Goal: Task Accomplishment & Management: Use online tool/utility

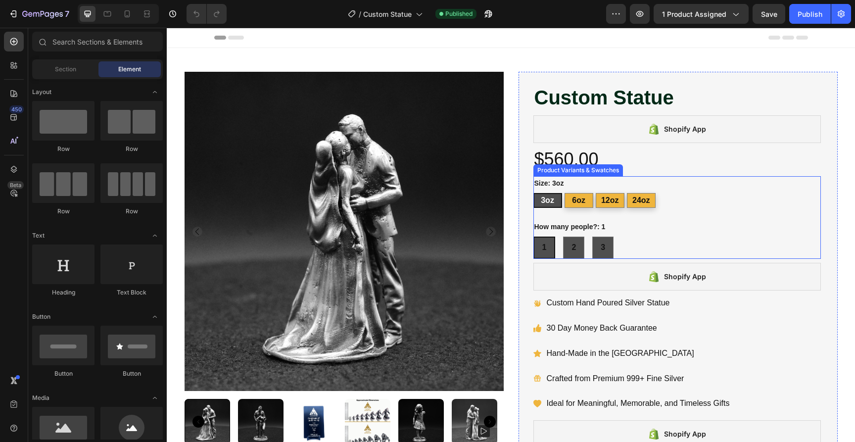
click at [627, 242] on div "1 1 1 2 2 2 3 3 3" at bounding box center [677, 248] width 288 height 22
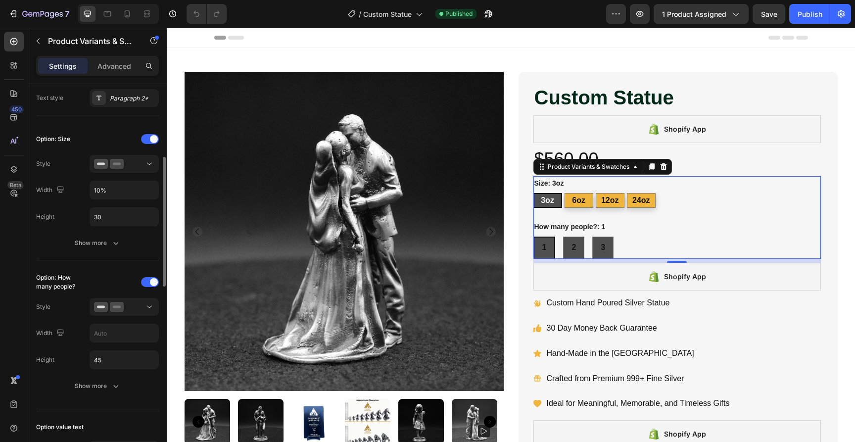
scroll to position [240, 0]
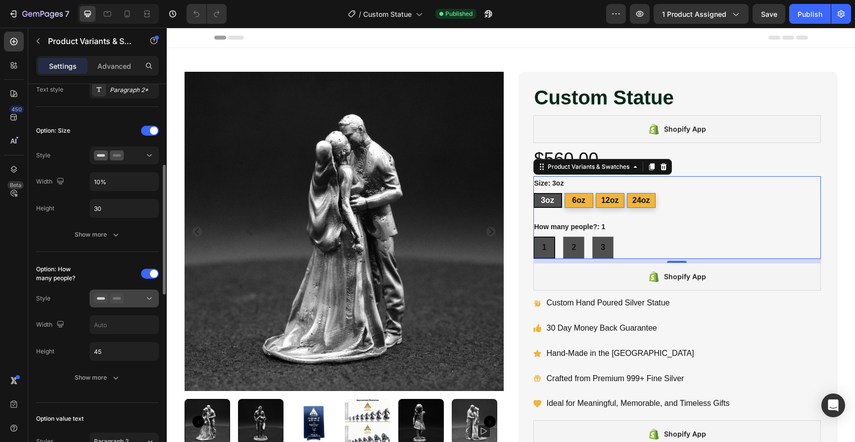
click at [130, 302] on div at bounding box center [124, 298] width 60 height 10
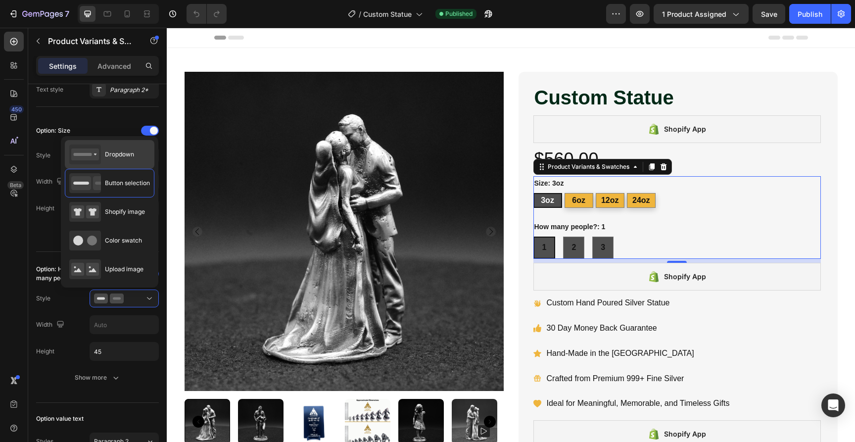
click at [114, 152] on span "Dropdown" at bounding box center [119, 154] width 29 height 9
type input "100%"
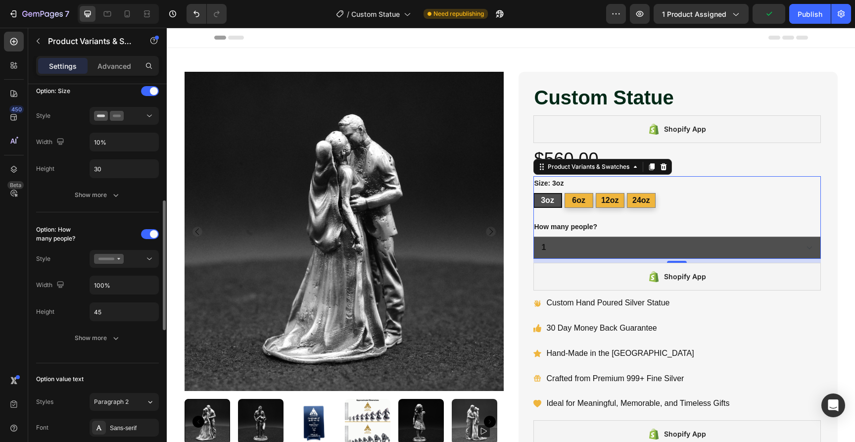
scroll to position [303, 0]
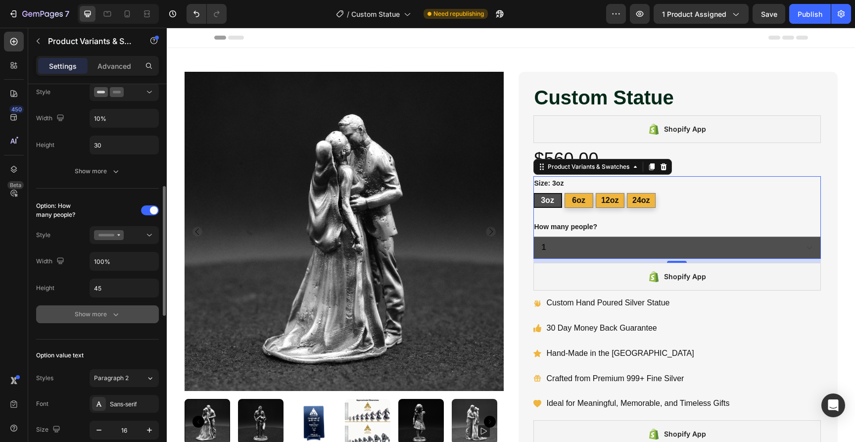
click at [107, 314] on div "Show more" at bounding box center [98, 314] width 46 height 10
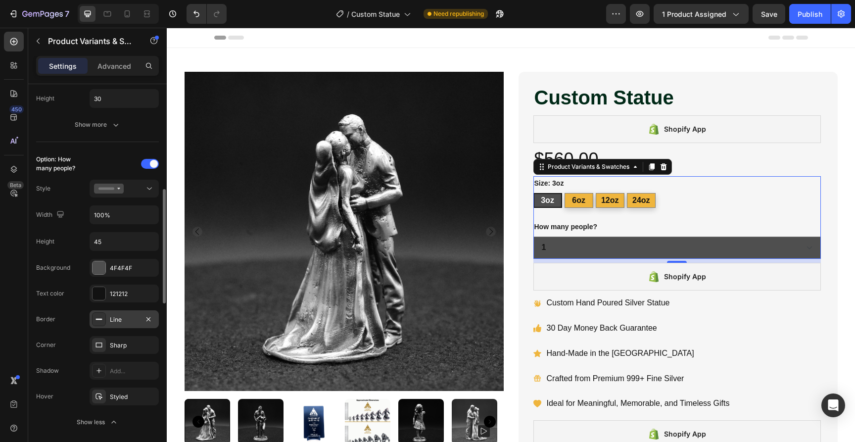
scroll to position [350, 0]
click at [100, 268] on div at bounding box center [99, 266] width 13 height 13
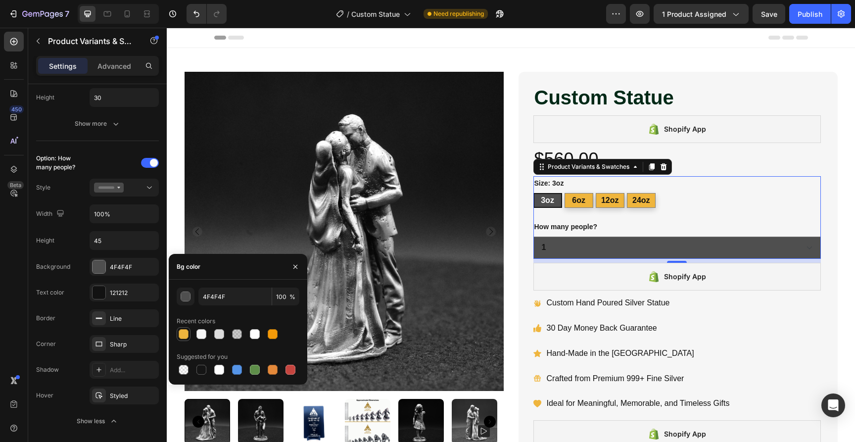
click at [183, 335] on div at bounding box center [184, 334] width 10 height 10
type input "EFB53D"
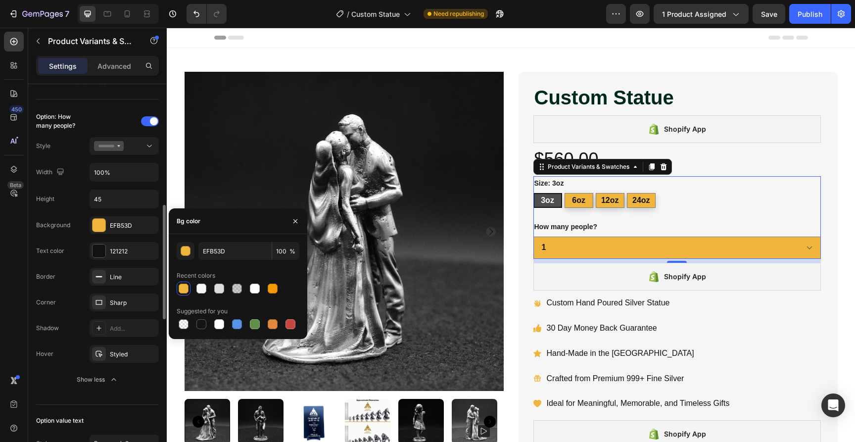
scroll to position [391, 0]
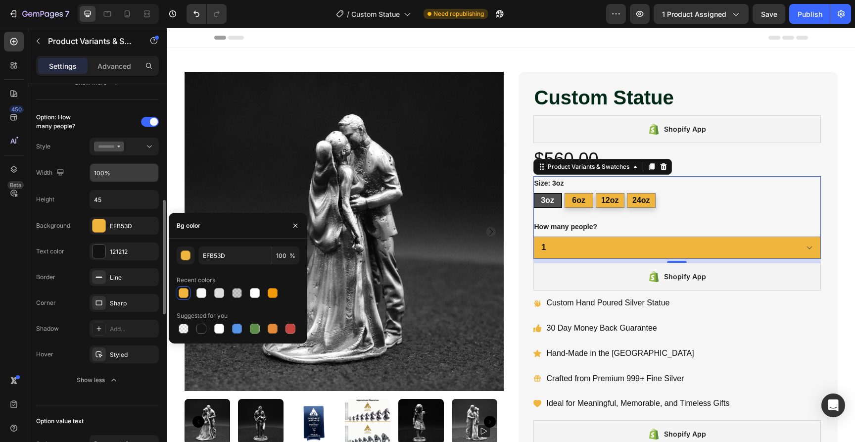
click at [118, 39] on input "100%" at bounding box center [124, 30] width 68 height 18
click at [118, 175] on input "100%" at bounding box center [124, 173] width 68 height 18
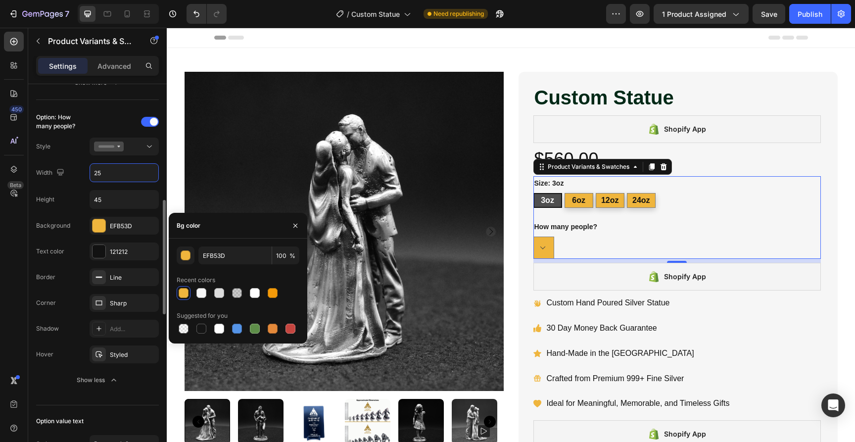
type input "2"
type input "10%"
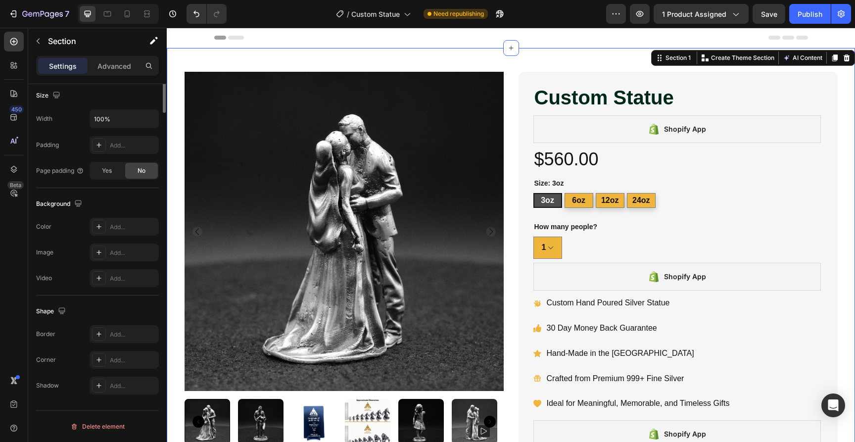
scroll to position [0, 0]
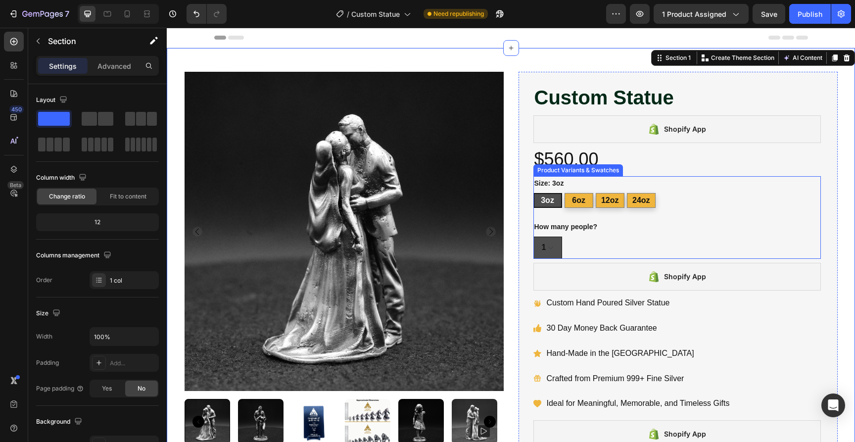
click at [552, 245] on select "1 2 3" at bounding box center [547, 248] width 29 height 22
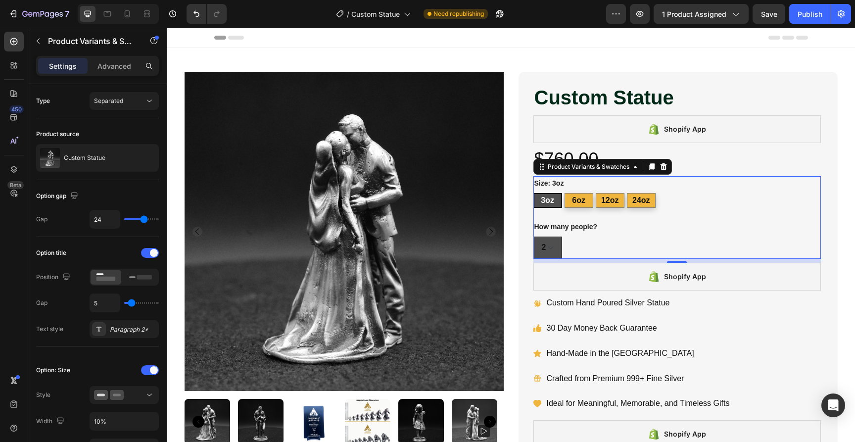
click at [548, 250] on select "1 2 3" at bounding box center [547, 248] width 29 height 22
select select "1"
click at [817, 16] on div "Publish" at bounding box center [810, 14] width 25 height 10
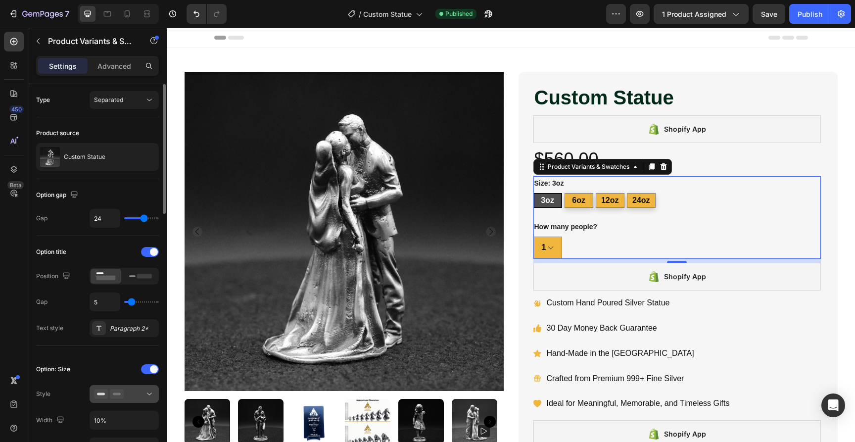
click at [137, 396] on div at bounding box center [124, 394] width 60 height 10
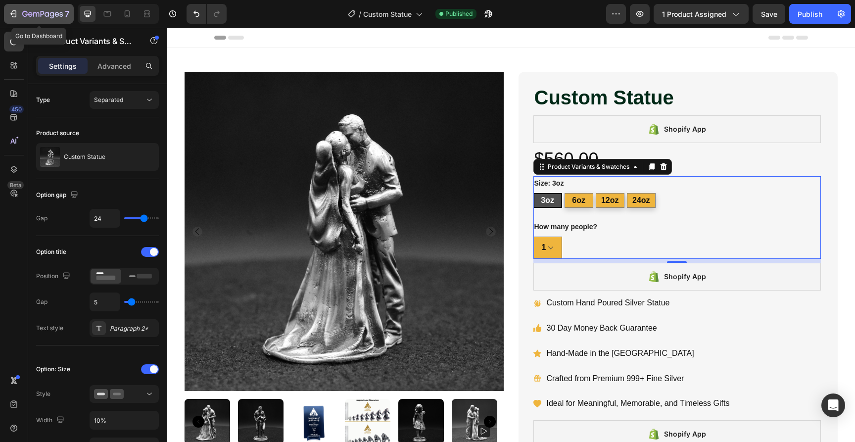
click at [19, 17] on div "7" at bounding box center [38, 14] width 61 height 12
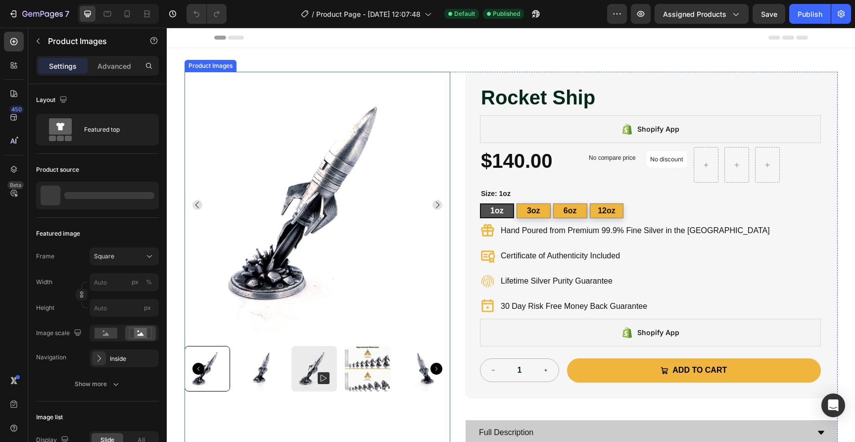
click at [346, 190] on img at bounding box center [318, 205] width 266 height 266
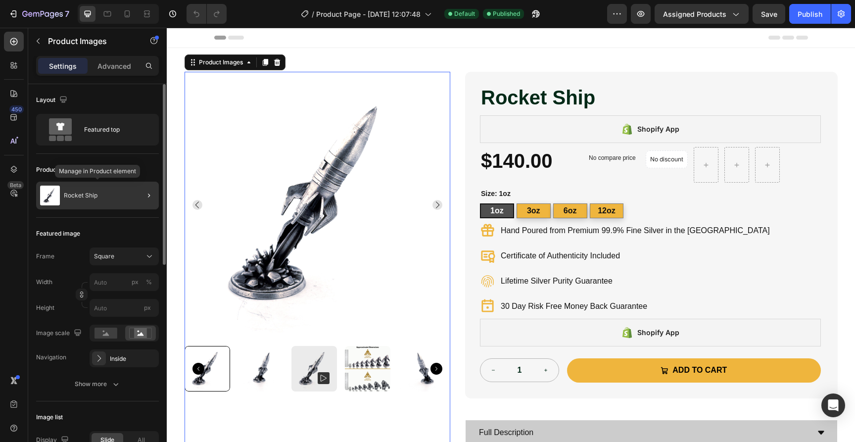
click at [117, 195] on div "Rocket Ship" at bounding box center [97, 196] width 123 height 28
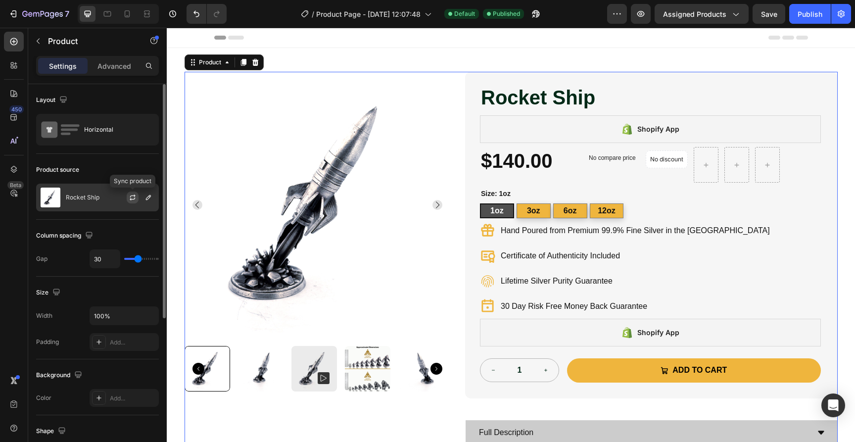
click at [133, 198] on icon "button" at bounding box center [133, 197] width 8 height 8
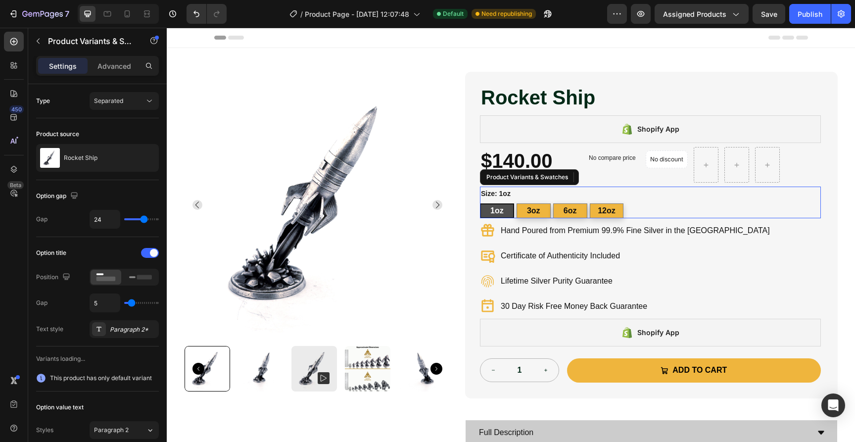
click at [679, 210] on div "1oz 1oz 1oz 3oz 3oz 3oz 6oz 6oz 6oz 12oz 12oz 12oz" at bounding box center [650, 210] width 341 height 15
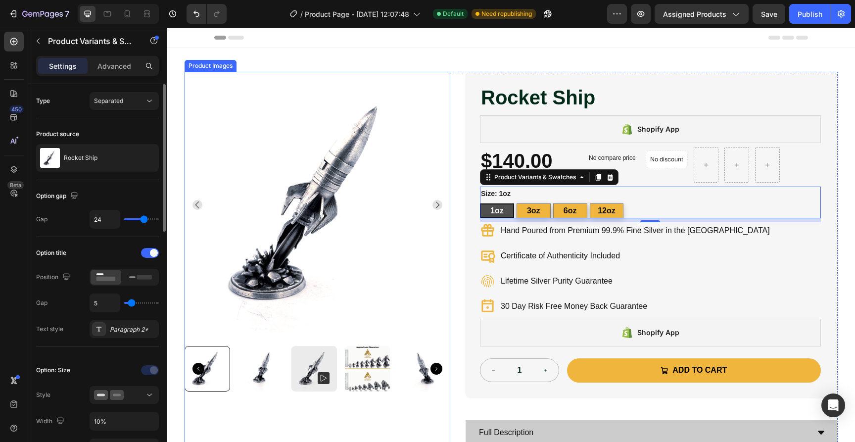
click at [317, 258] on img at bounding box center [318, 205] width 266 height 266
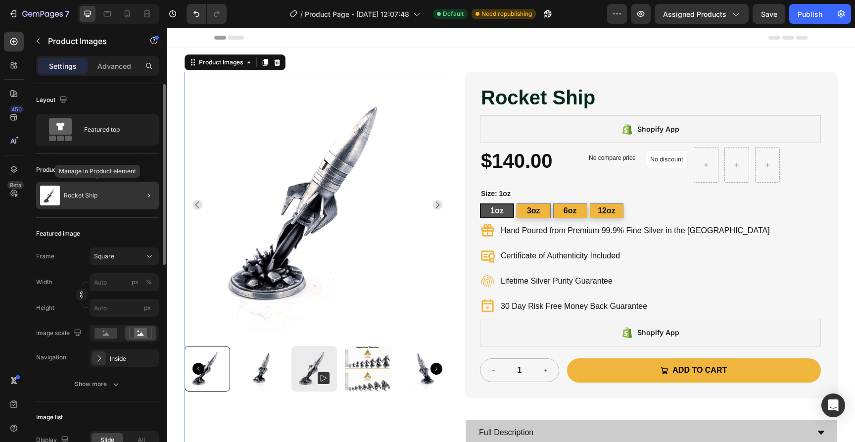
click at [94, 195] on p "Rocket Ship" at bounding box center [81, 195] width 34 height 7
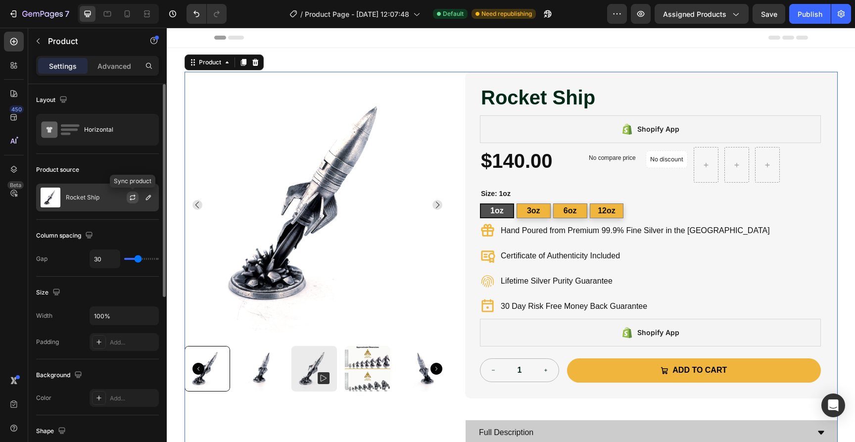
click at [135, 196] on icon "button" at bounding box center [133, 197] width 8 height 8
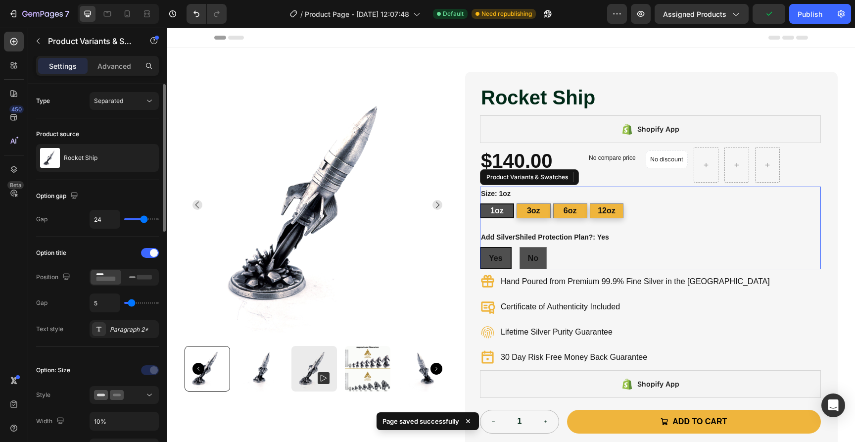
click at [586, 245] on div "Add SilverShiled Protection Plan?: Yes Yes Yes Yes No No No" at bounding box center [650, 249] width 341 height 39
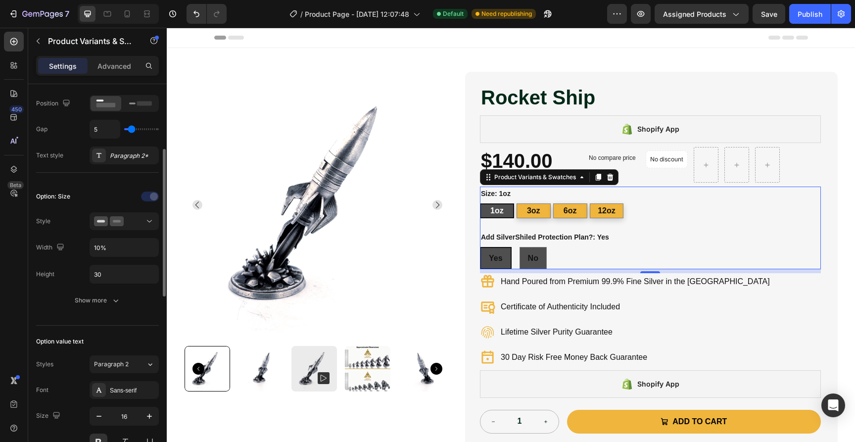
scroll to position [174, 0]
click at [102, 305] on button "Show more" at bounding box center [97, 300] width 123 height 18
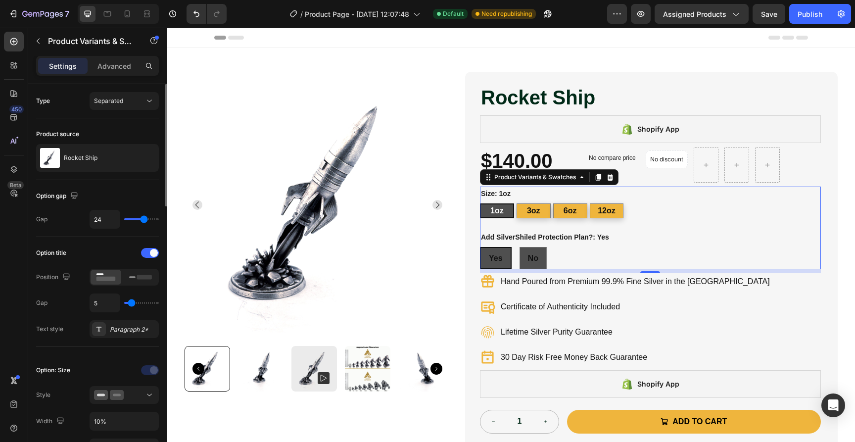
scroll to position [0, 0]
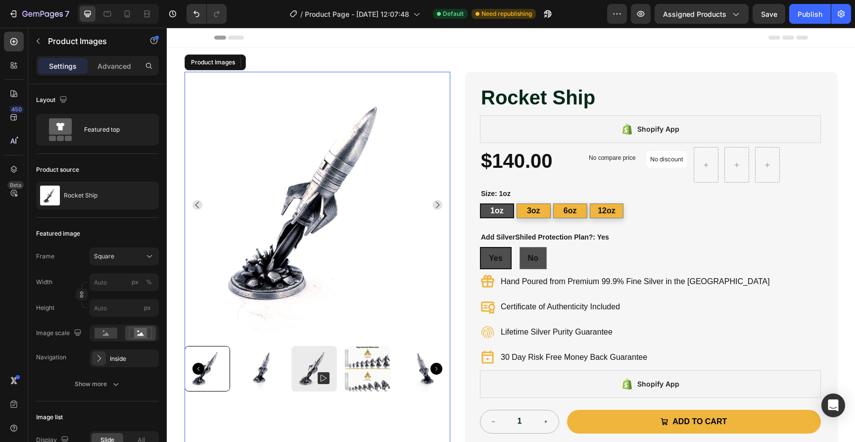
click at [307, 196] on img at bounding box center [318, 205] width 266 height 266
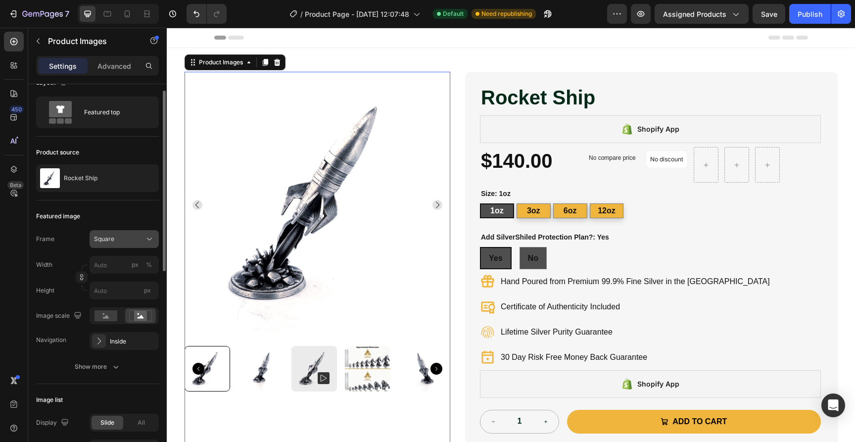
scroll to position [16, 0]
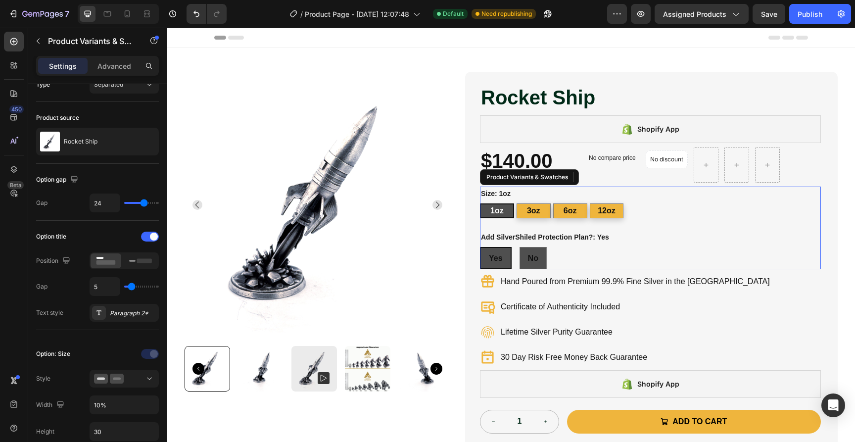
click at [557, 250] on div "Yes Yes Yes No No No" at bounding box center [650, 258] width 341 height 22
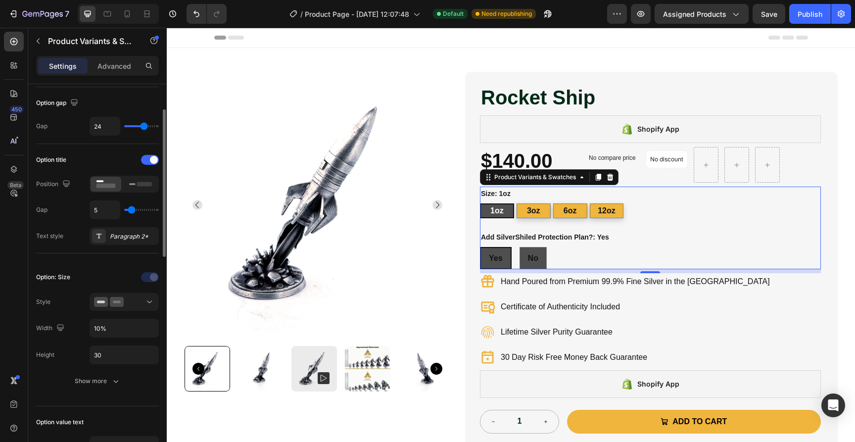
scroll to position [86, 0]
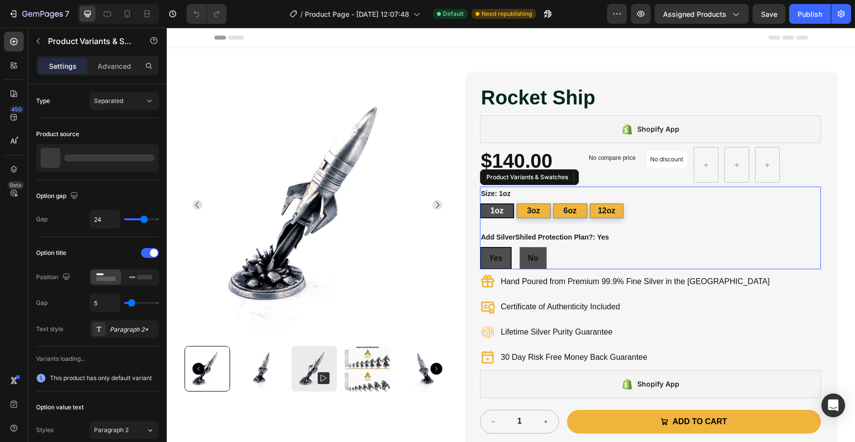
click at [620, 255] on div "Yes Yes Yes No No No" at bounding box center [650, 258] width 341 height 22
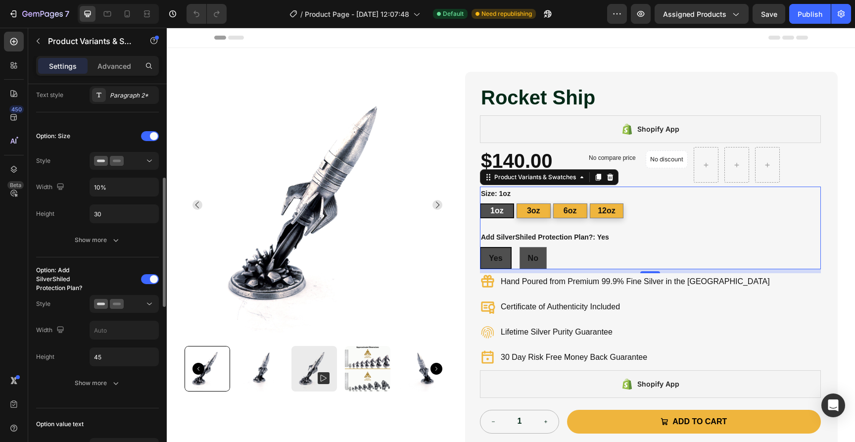
scroll to position [267, 0]
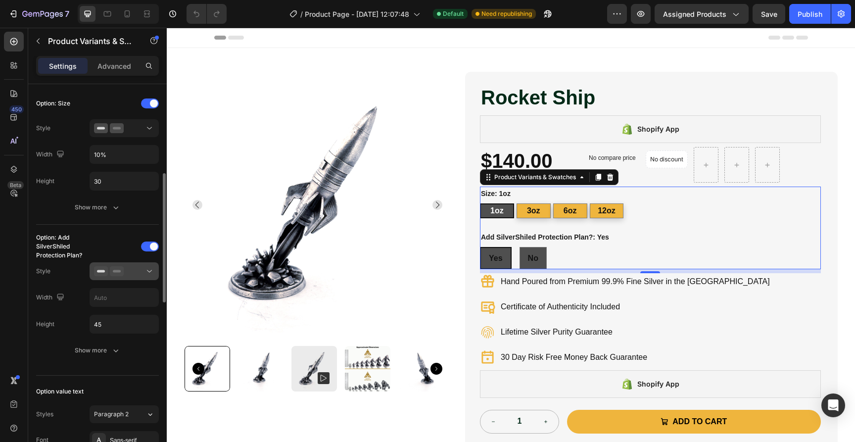
click at [151, 272] on icon at bounding box center [149, 271] width 10 height 10
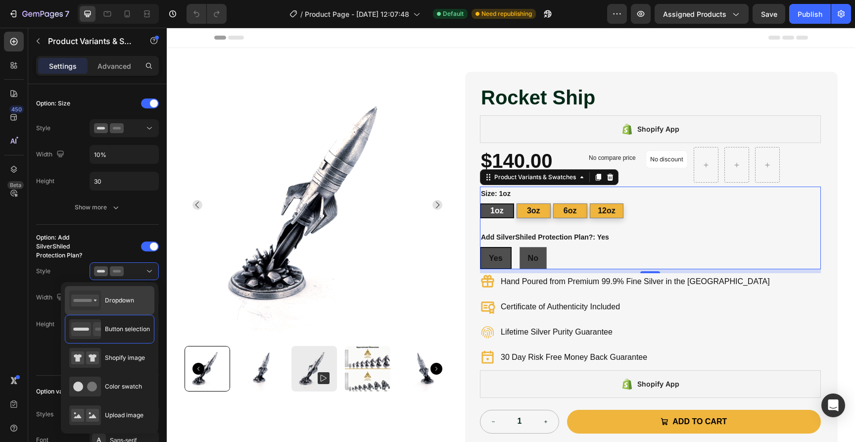
click at [135, 297] on div "Dropdown" at bounding box center [110, 300] width 90 height 29
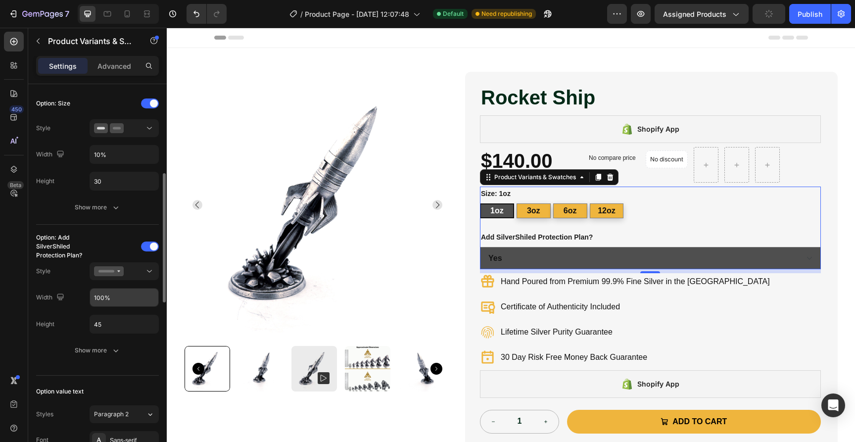
click at [119, 163] on input "100%" at bounding box center [124, 154] width 68 height 18
click at [119, 303] on input "100%" at bounding box center [124, 297] width 68 height 18
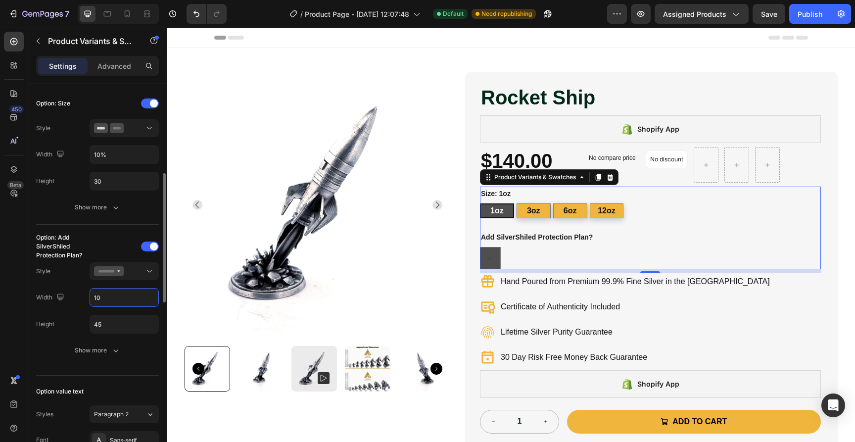
type input "1"
type input "15%"
click at [105, 348] on div "Show more" at bounding box center [98, 350] width 46 height 10
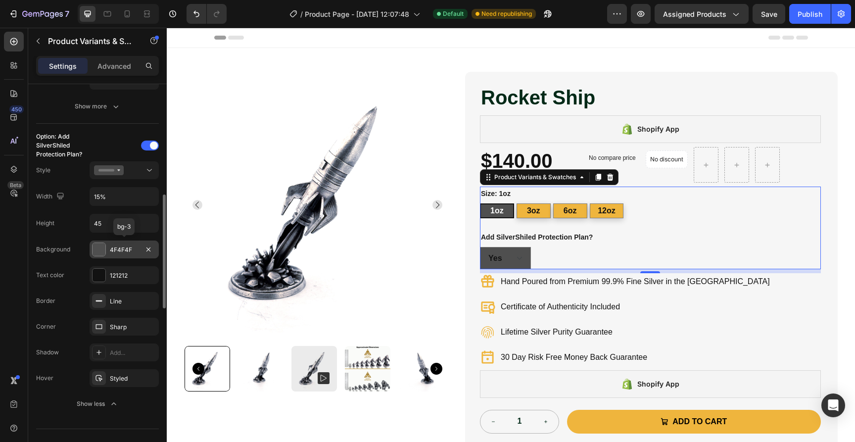
scroll to position [370, 0]
click at [105, 248] on div at bounding box center [99, 247] width 14 height 14
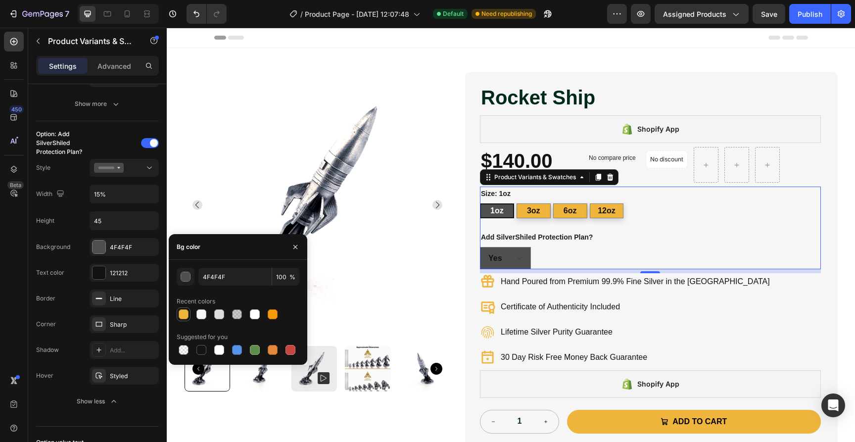
click at [184, 312] on div at bounding box center [184, 314] width 10 height 10
type input "EFB53D"
click at [836, 265] on div "Rocket Ship Product Title Shopify App Shopify App $140.00 Product Price Product…" at bounding box center [651, 261] width 373 height 378
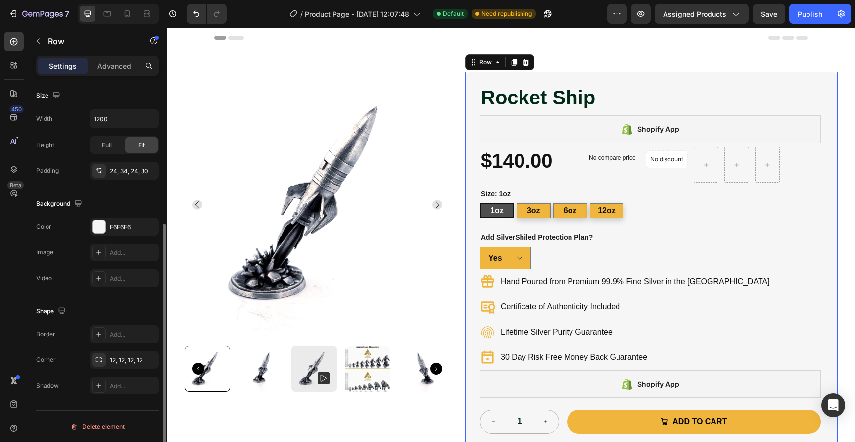
scroll to position [0, 0]
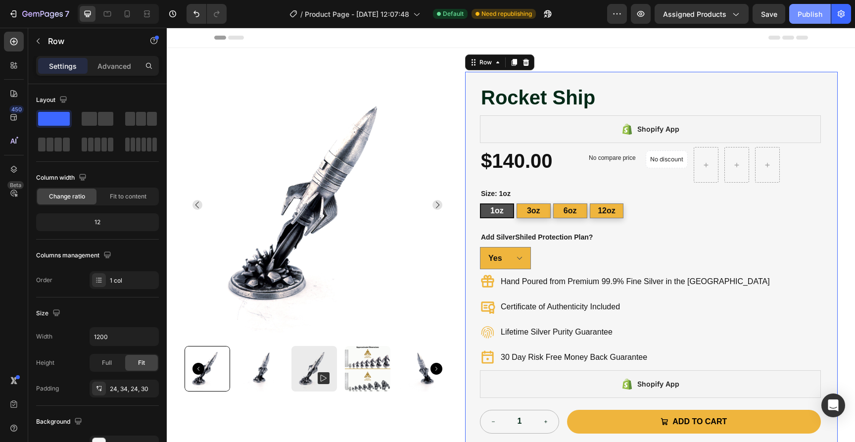
click at [802, 14] on div "Publish" at bounding box center [810, 14] width 25 height 10
click at [293, 204] on img at bounding box center [318, 205] width 266 height 266
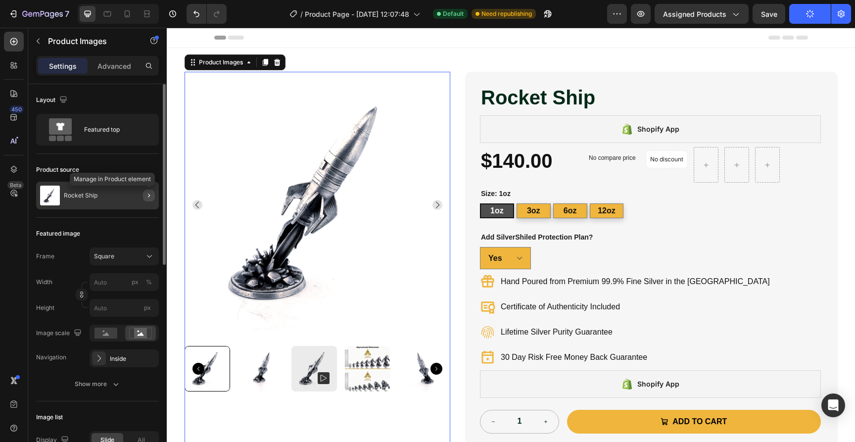
click at [144, 197] on button "button" at bounding box center [149, 196] width 12 height 12
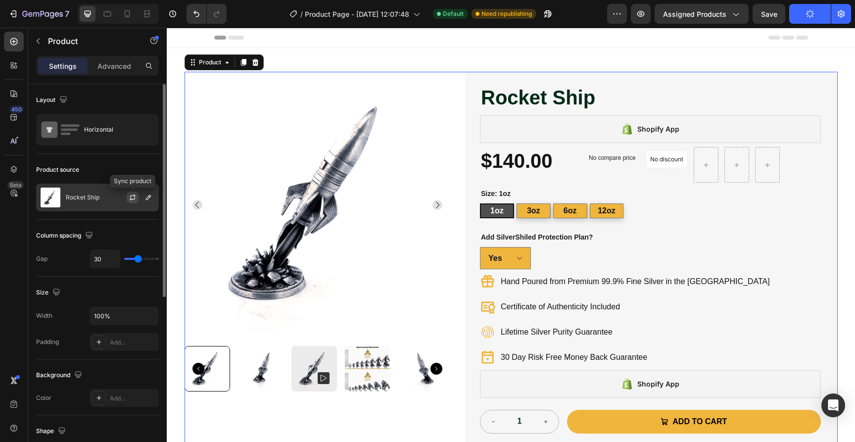
click at [134, 197] on icon "button" at bounding box center [133, 197] width 8 height 8
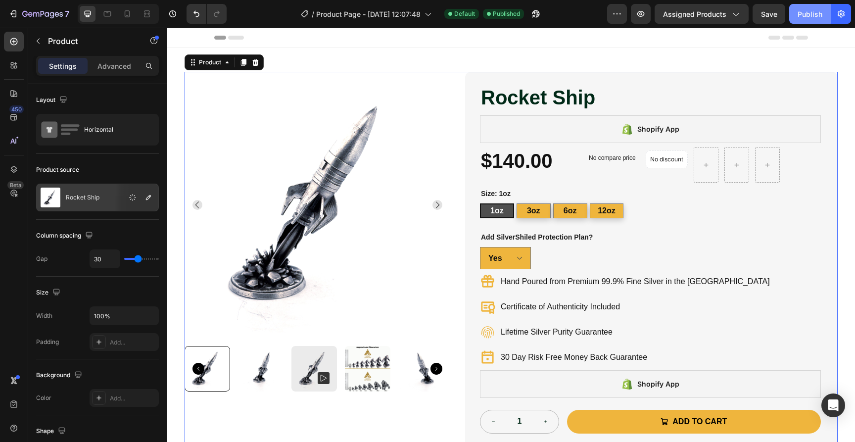
click at [808, 15] on div "Publish" at bounding box center [810, 14] width 25 height 10
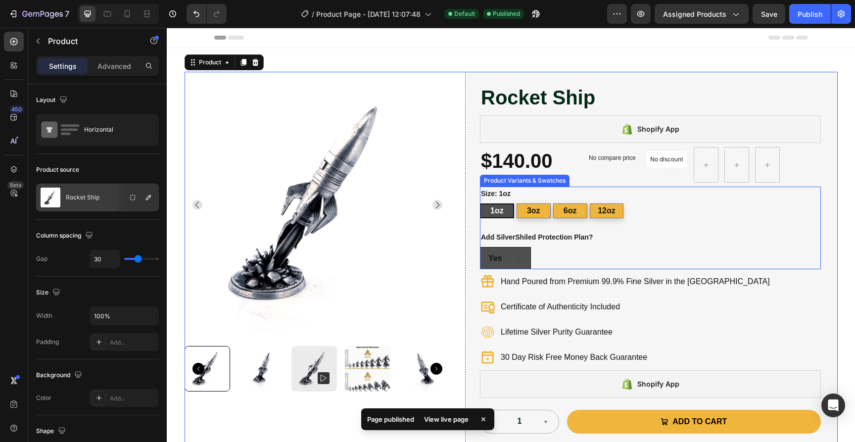
click at [519, 257] on select "Yes No" at bounding box center [505, 258] width 51 height 22
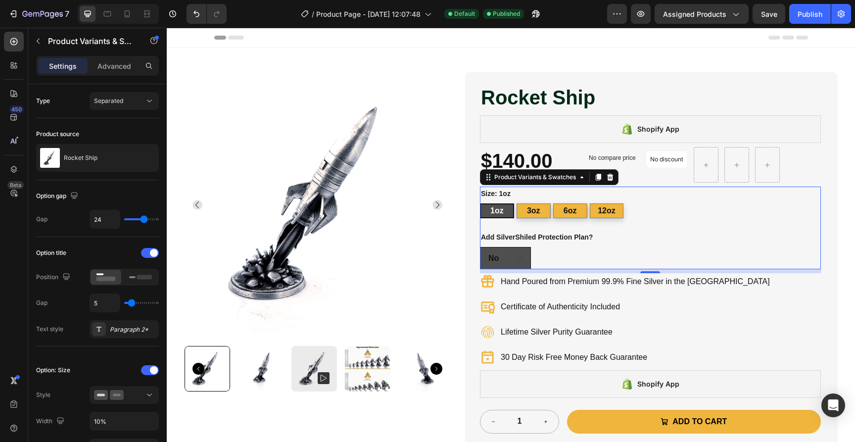
click at [517, 258] on select "Yes No" at bounding box center [505, 258] width 51 height 22
select select "Yes"
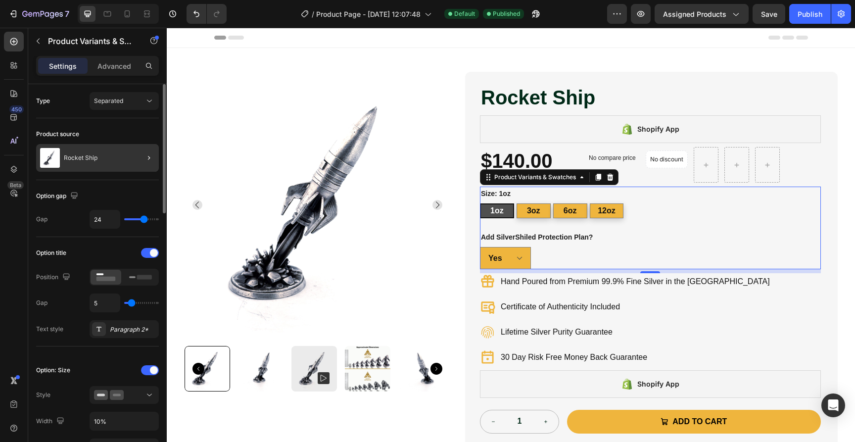
click at [142, 158] on div at bounding box center [145, 158] width 28 height 28
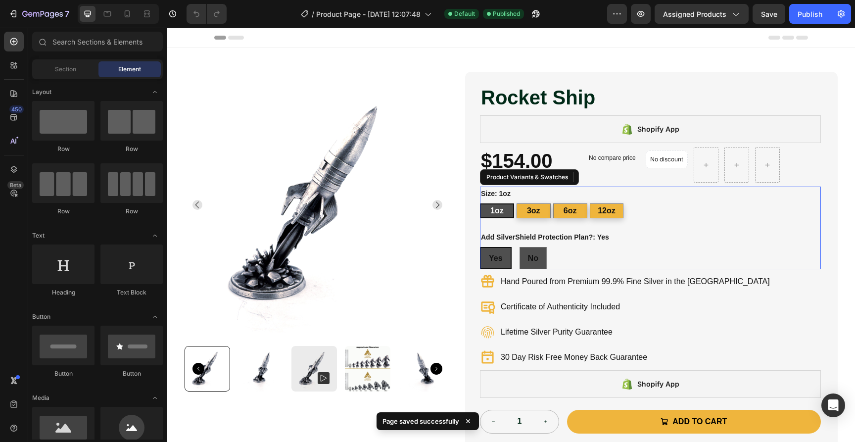
click at [560, 253] on div "Yes Yes Yes No No No" at bounding box center [650, 258] width 341 height 22
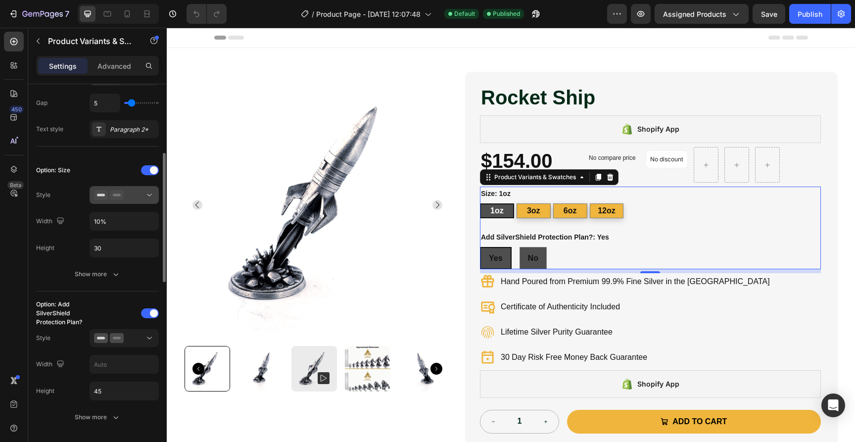
scroll to position [201, 0]
click at [138, 337] on div at bounding box center [124, 337] width 60 height 10
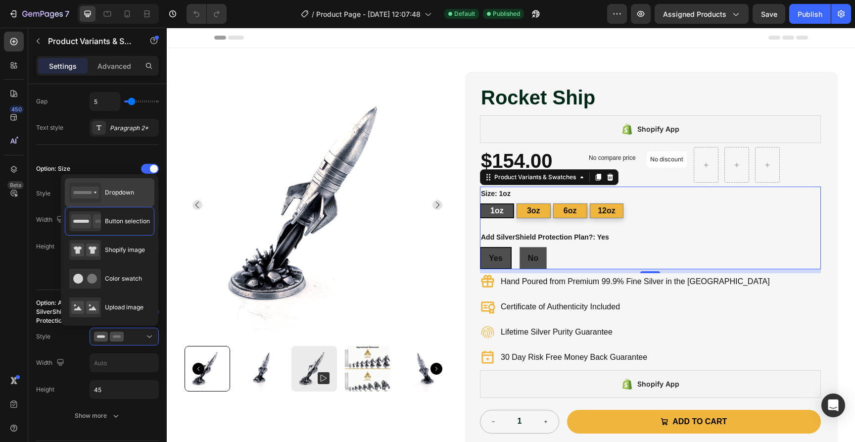
click at [125, 192] on span "Dropdown" at bounding box center [119, 192] width 29 height 9
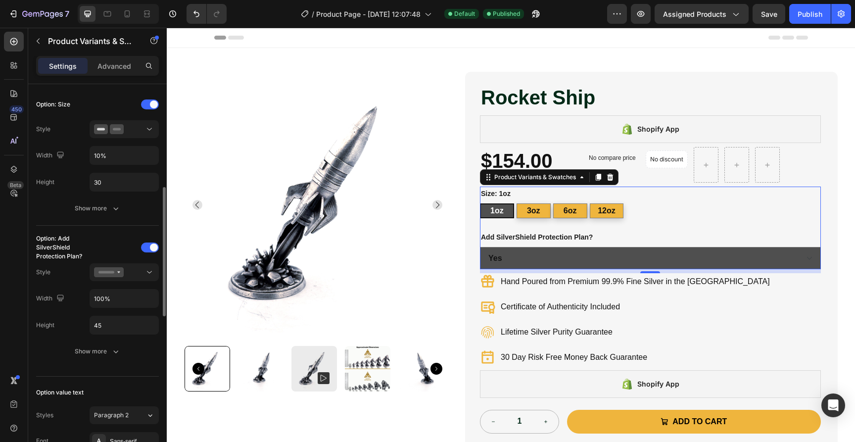
scroll to position [276, 0]
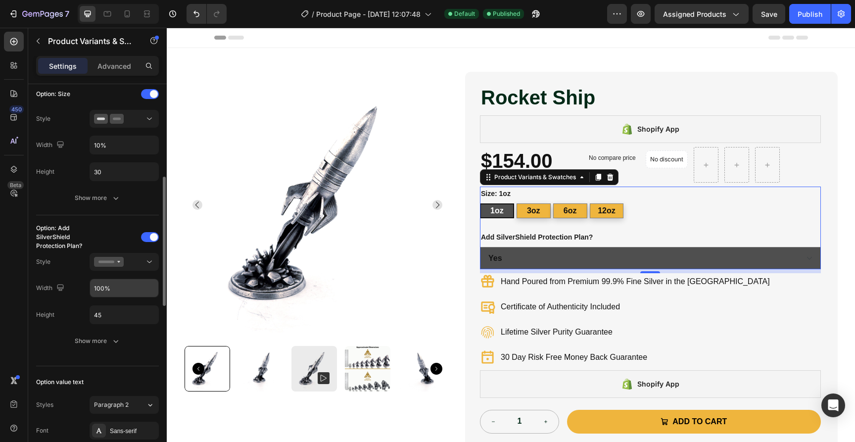
click at [117, 154] on input "100%" at bounding box center [124, 145] width 68 height 18
click at [117, 286] on input "100%" at bounding box center [124, 288] width 68 height 18
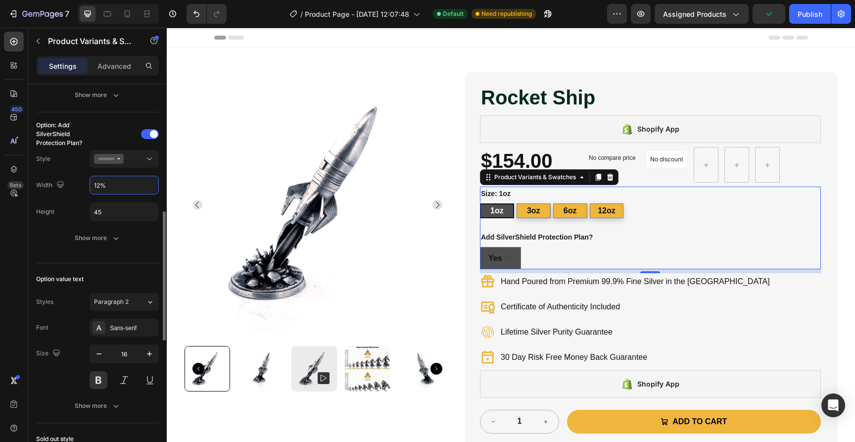
scroll to position [376, 0]
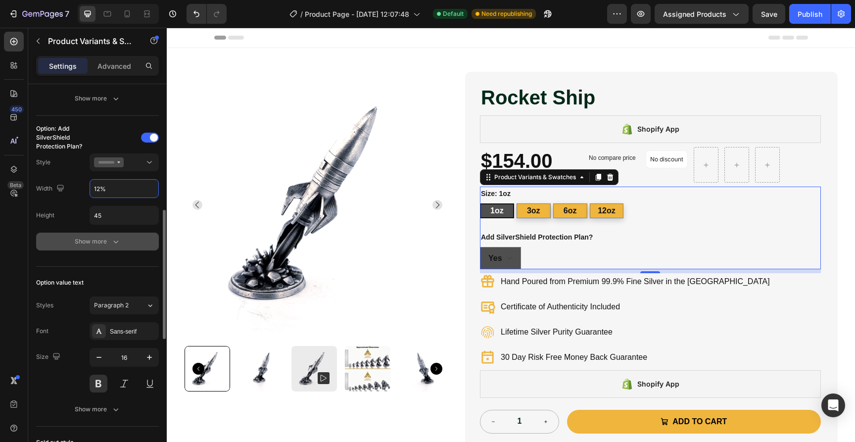
type input "12%"
click at [102, 242] on div "Show more" at bounding box center [98, 242] width 46 height 10
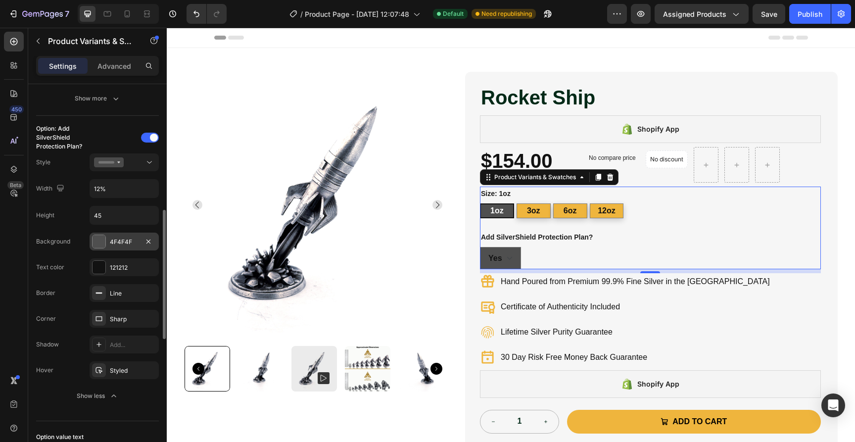
click at [96, 240] on div at bounding box center [99, 241] width 13 height 13
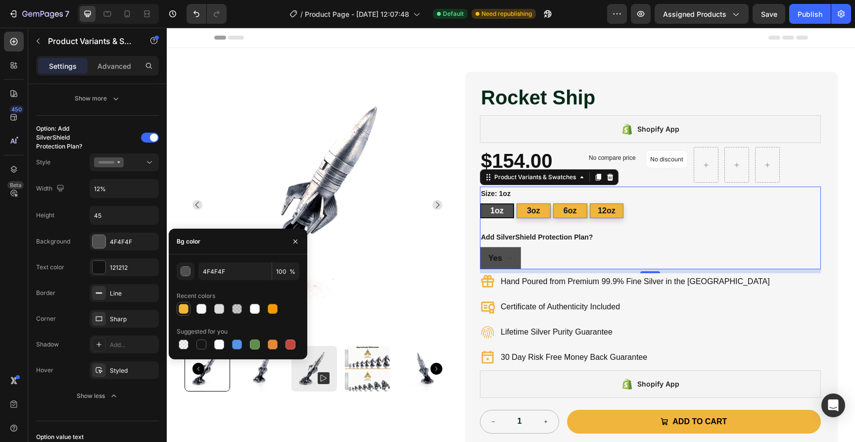
click at [186, 310] on div at bounding box center [184, 309] width 10 height 10
type input "EFB53D"
click at [60, 257] on div "Background EFB53D Text color 121212 Border Line Corner Sharp Shadow Add... Hove…" at bounding box center [97, 319] width 123 height 172
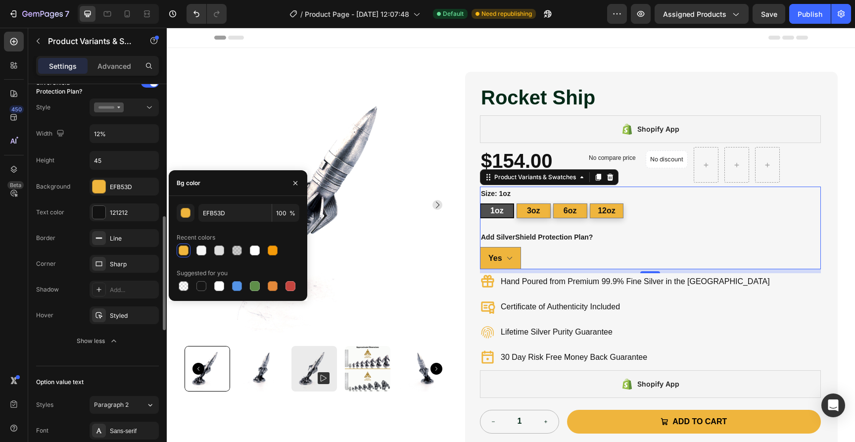
scroll to position [443, 0]
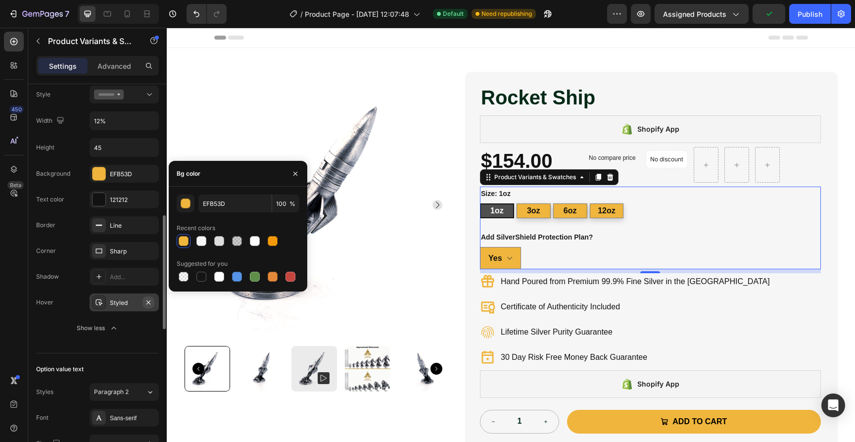
click at [149, 302] on icon "button" at bounding box center [148, 302] width 4 height 4
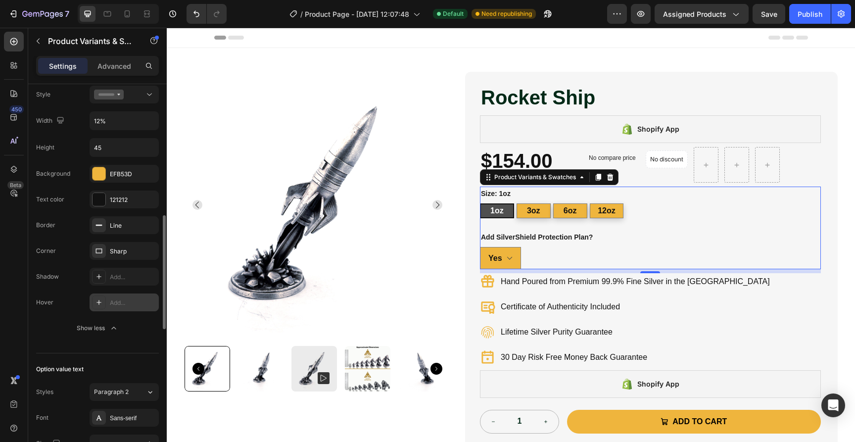
click at [503, 261] on select "Yes No" at bounding box center [500, 258] width 41 height 22
select select "Yes"
click at [809, 19] on div "Publish" at bounding box center [810, 14] width 25 height 10
click at [42, 43] on icon "button" at bounding box center [38, 41] width 8 height 8
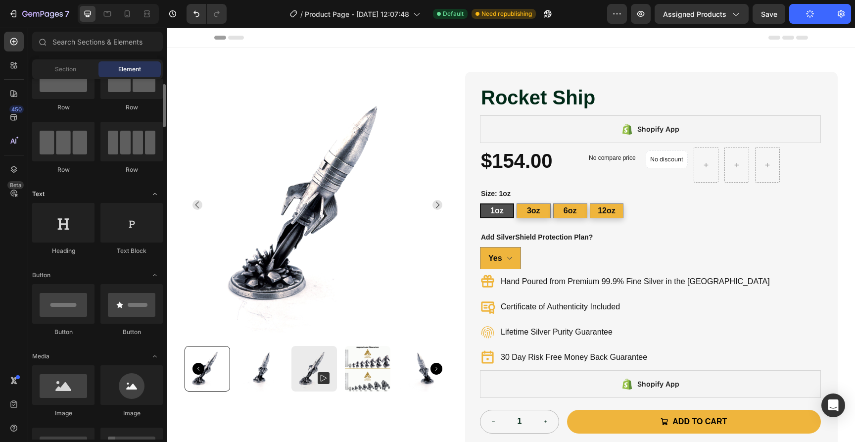
scroll to position [43, 0]
drag, startPoint x: 296, startPoint y: 258, endPoint x: 811, endPoint y: 248, distance: 514.7
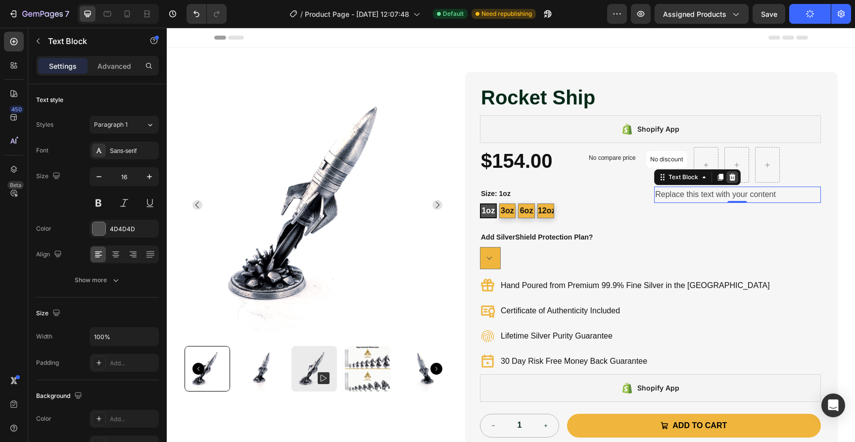
click at [733, 179] on icon at bounding box center [732, 177] width 8 height 8
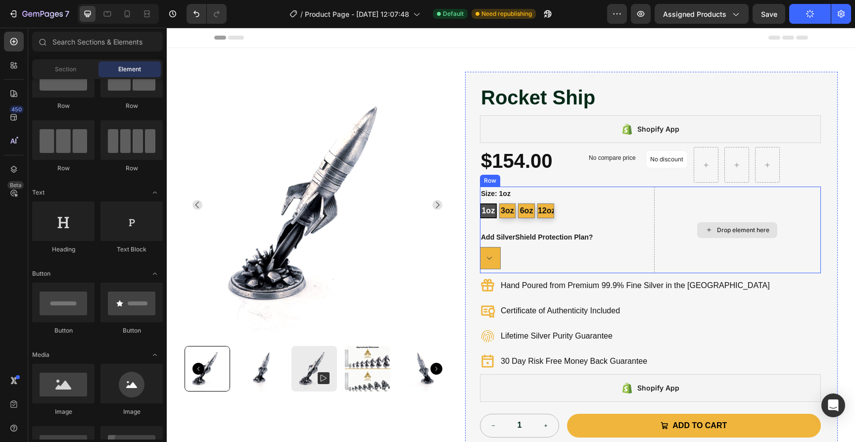
click at [680, 222] on div "Drop element here" at bounding box center [737, 230] width 166 height 87
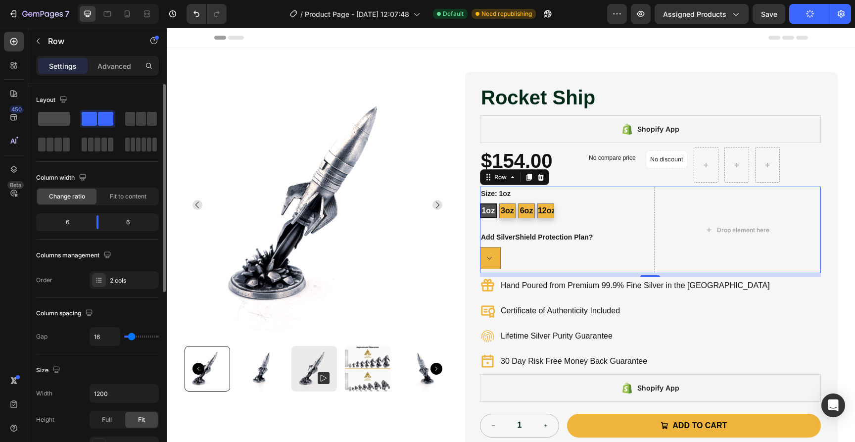
click at [65, 123] on span at bounding box center [54, 119] width 32 height 14
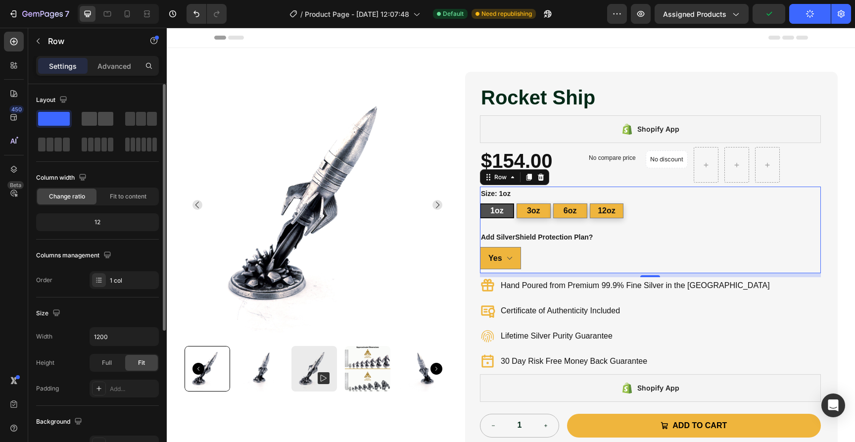
click at [99, 119] on span at bounding box center [105, 119] width 15 height 14
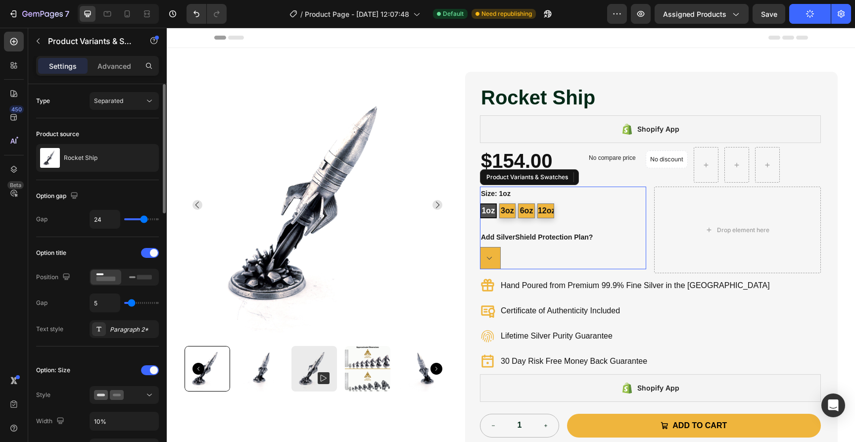
click at [571, 208] on div "1oz 1oz 1oz 3oz 3oz 3oz 6oz 6oz 6oz 12oz 12oz 12oz" at bounding box center [563, 210] width 166 height 15
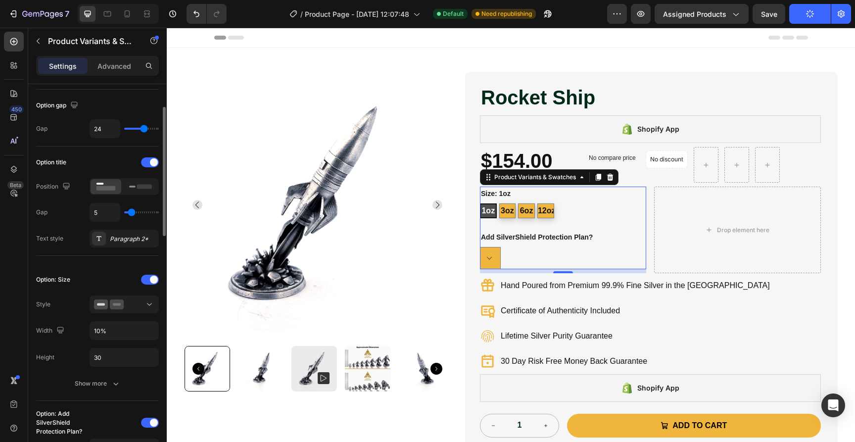
scroll to position [104, 0]
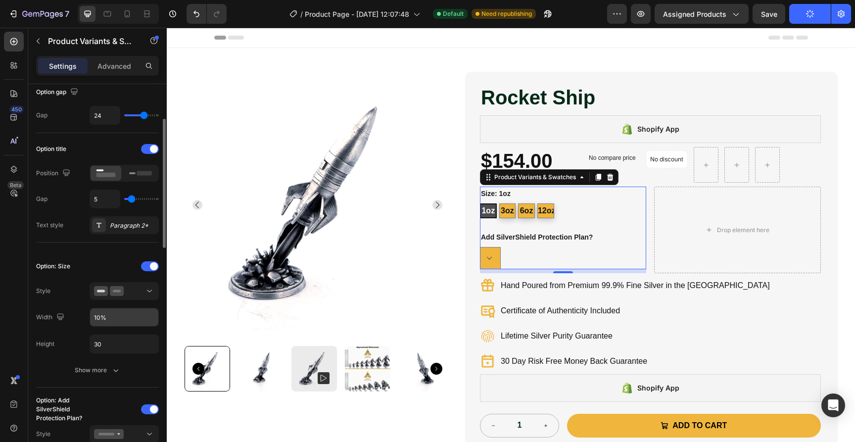
click at [114, 318] on input "10%" at bounding box center [124, 317] width 68 height 18
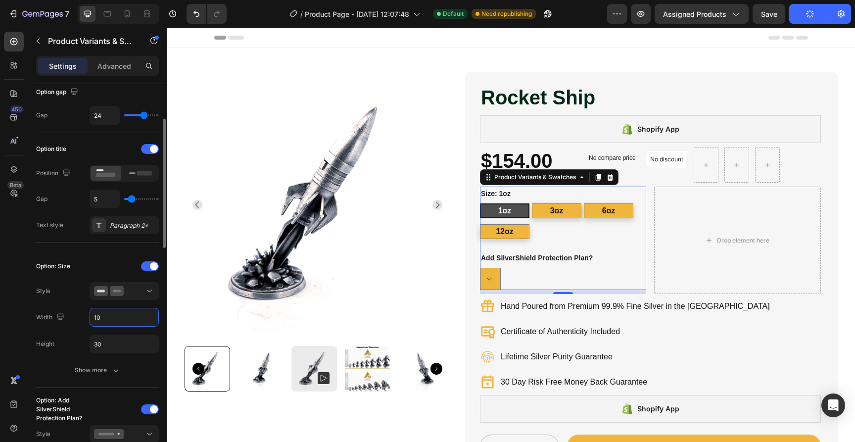
type input "1"
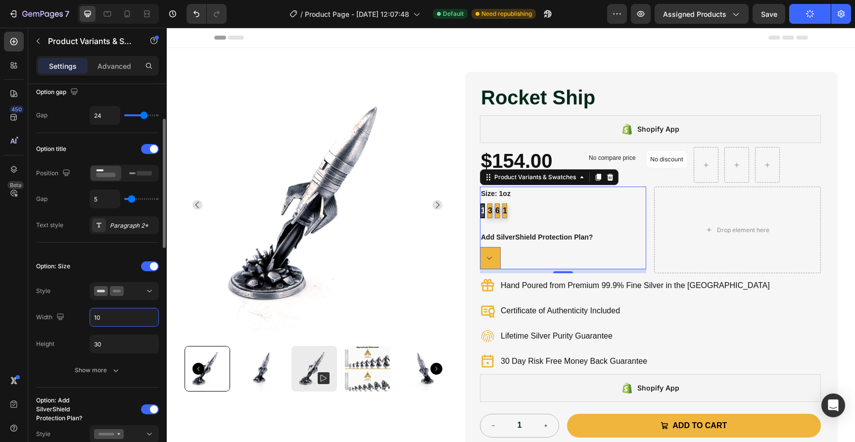
type input "1"
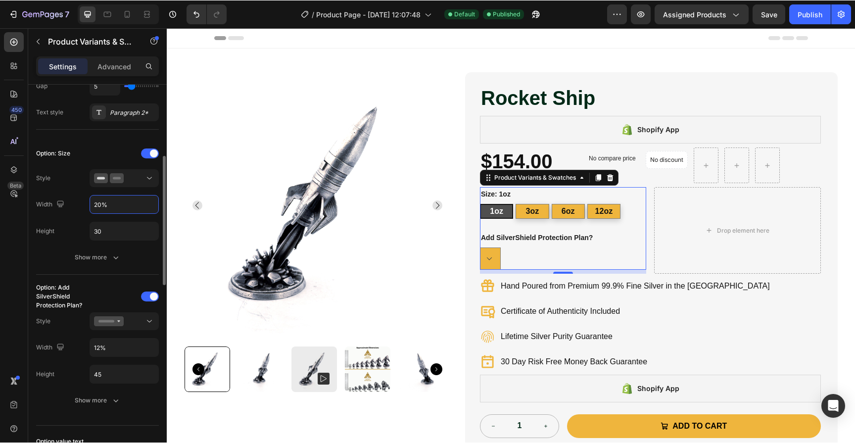
scroll to position [237, 0]
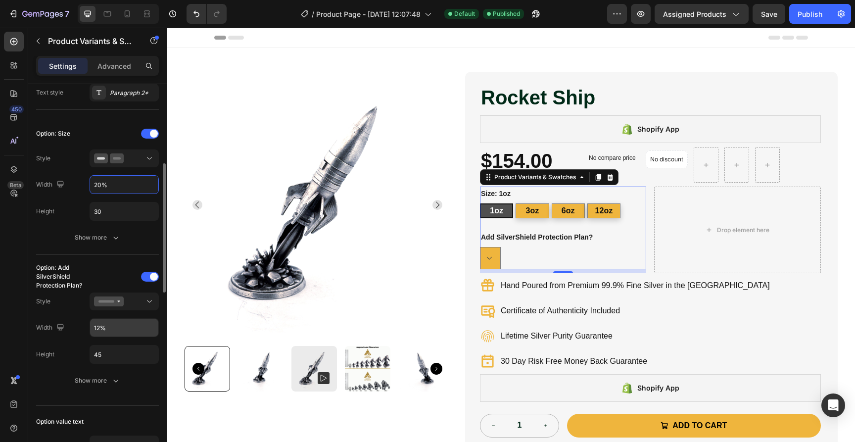
type input "20%"
click at [129, 327] on input "12%" at bounding box center [124, 328] width 68 height 18
type input "2"
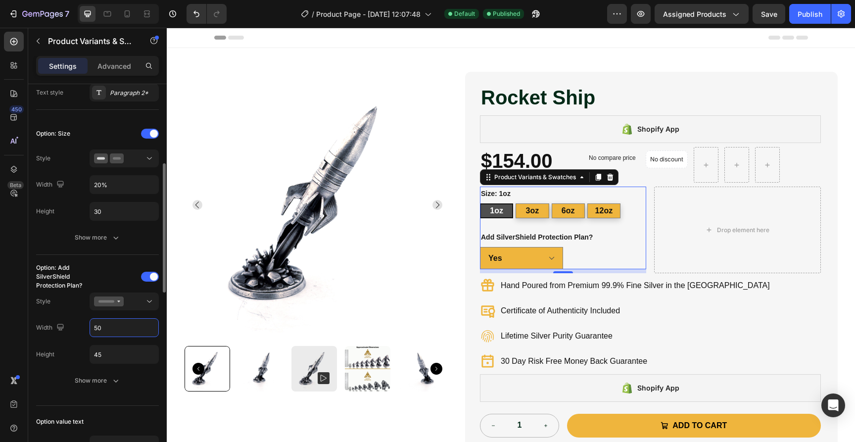
type input "5"
type input "3"
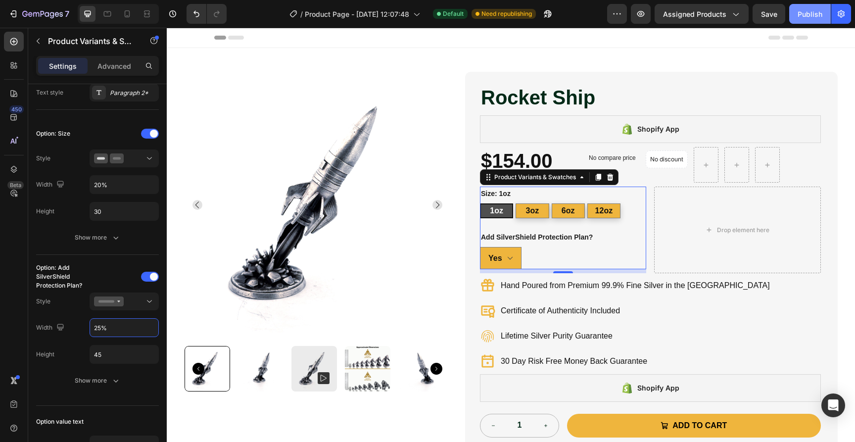
type input "25%"
click at [820, 13] on div "Publish" at bounding box center [810, 14] width 25 height 10
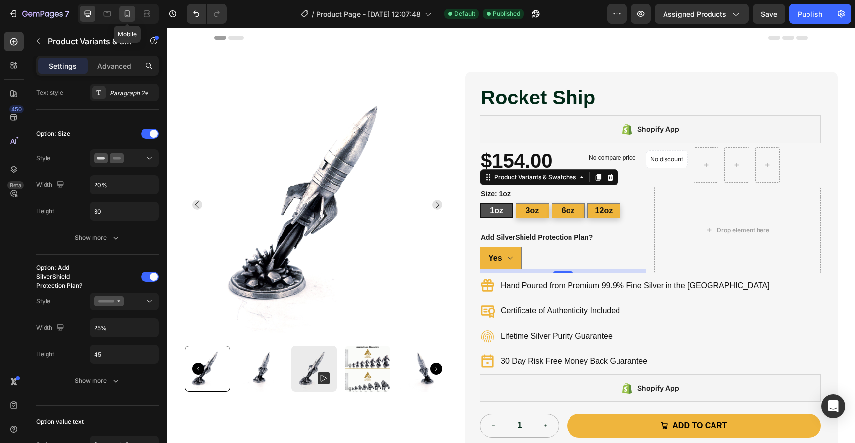
click at [129, 14] on icon at bounding box center [127, 14] width 10 height 10
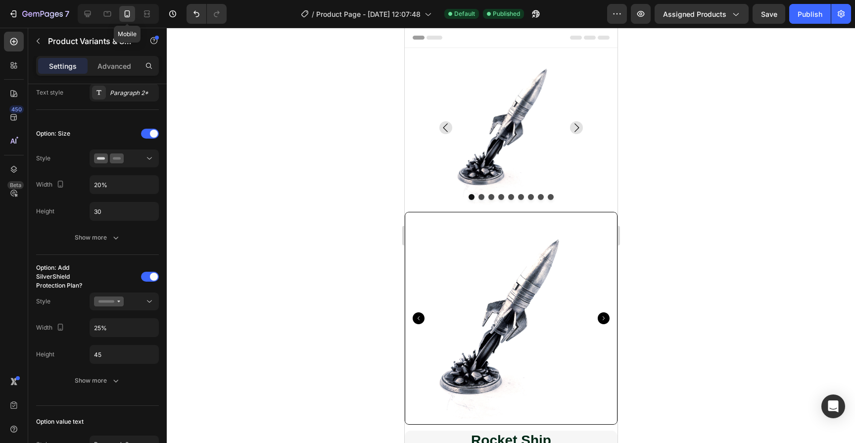
type input "50"
type input "100%"
type input "12"
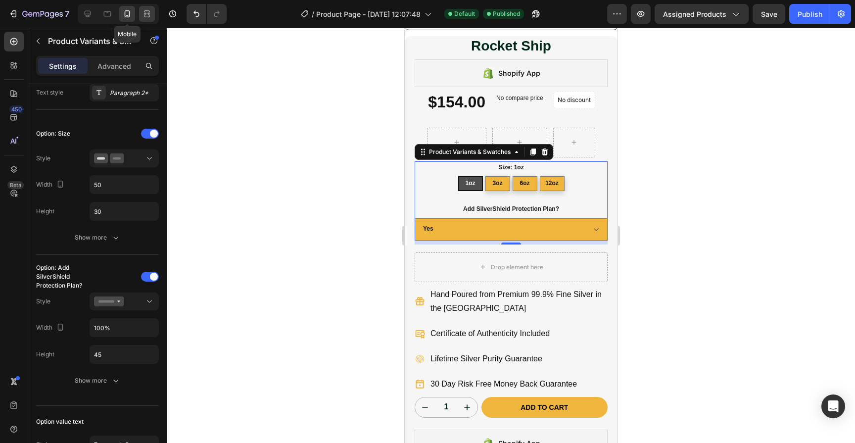
scroll to position [492, 0]
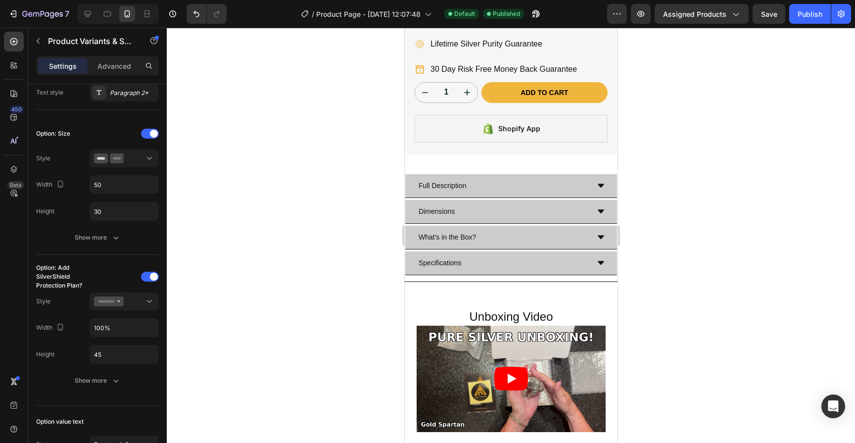
click at [739, 188] on div at bounding box center [511, 235] width 688 height 415
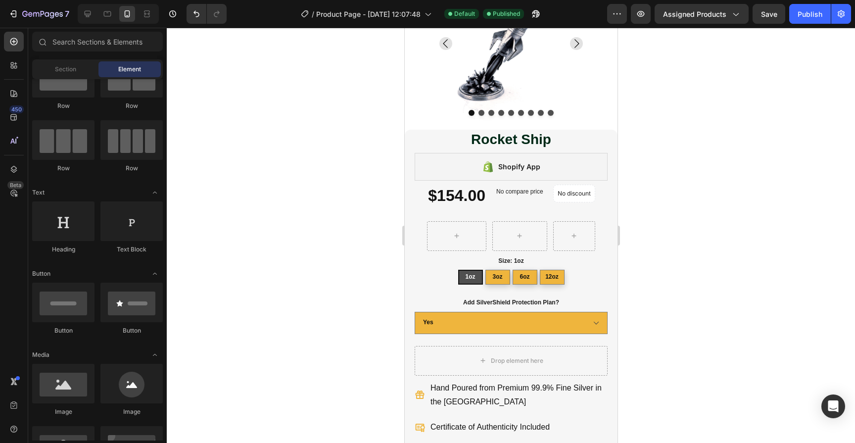
scroll to position [89, 0]
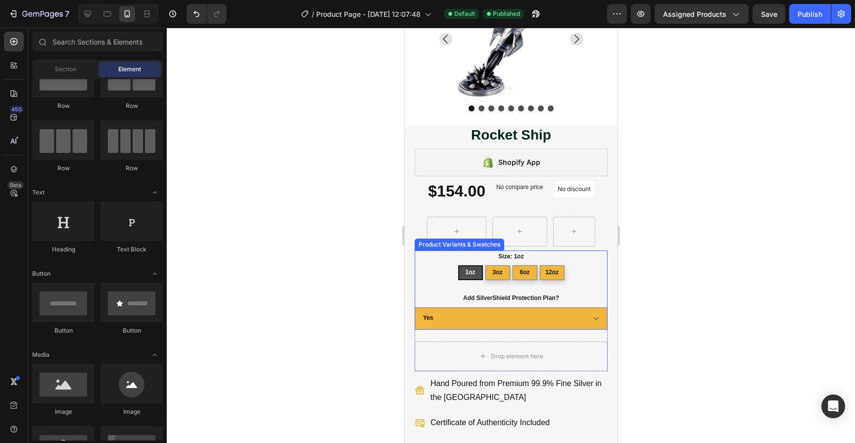
click at [498, 296] on legend "Add SilverShield Protection Plan?" at bounding box center [511, 298] width 98 height 13
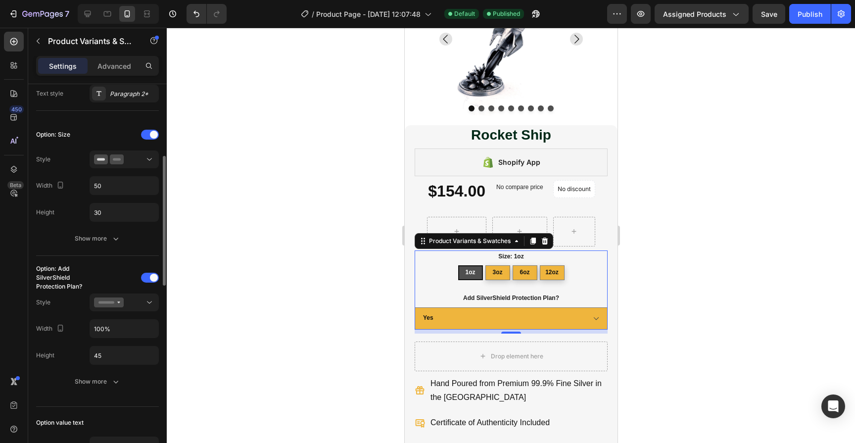
scroll to position [240, 0]
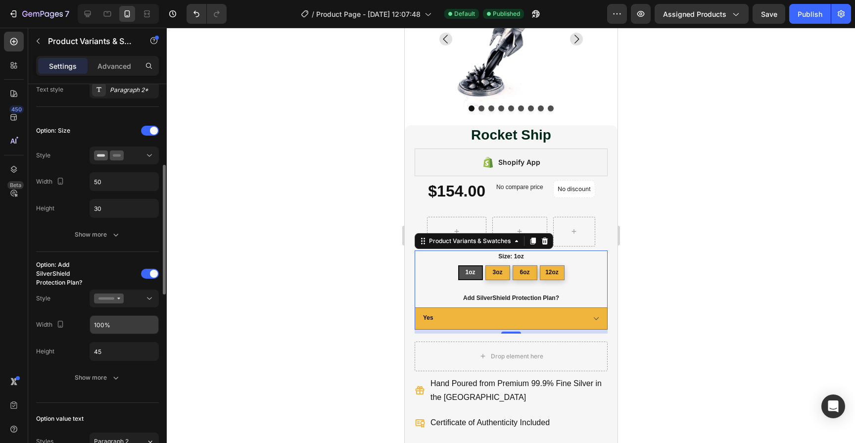
click at [115, 191] on input "100%" at bounding box center [124, 182] width 68 height 18
click at [115, 330] on input "100%" at bounding box center [124, 325] width 68 height 18
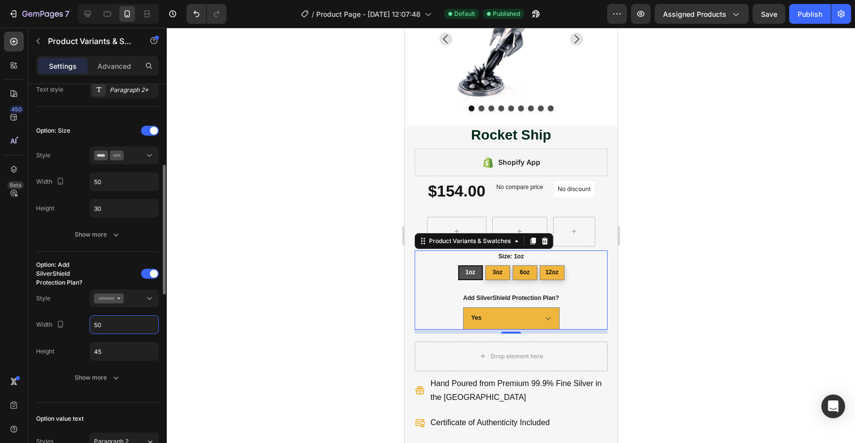
type input "5"
type input "25%"
click at [818, 4] on button "Publish" at bounding box center [810, 14] width 42 height 20
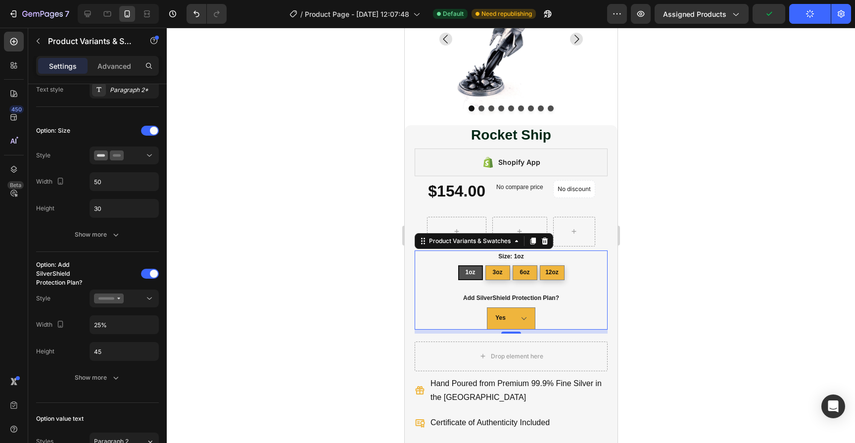
click at [730, 159] on div at bounding box center [511, 235] width 688 height 415
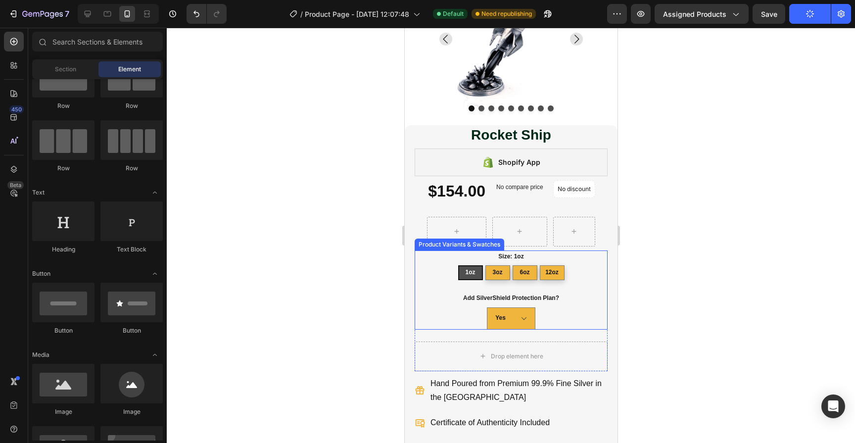
click at [575, 303] on div "Add SilverShield Protection Plan? Yes No" at bounding box center [510, 311] width 193 height 38
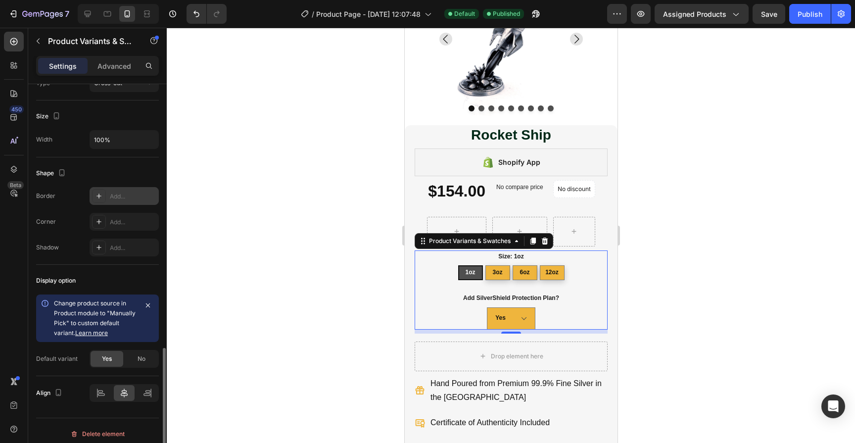
scroll to position [764, 0]
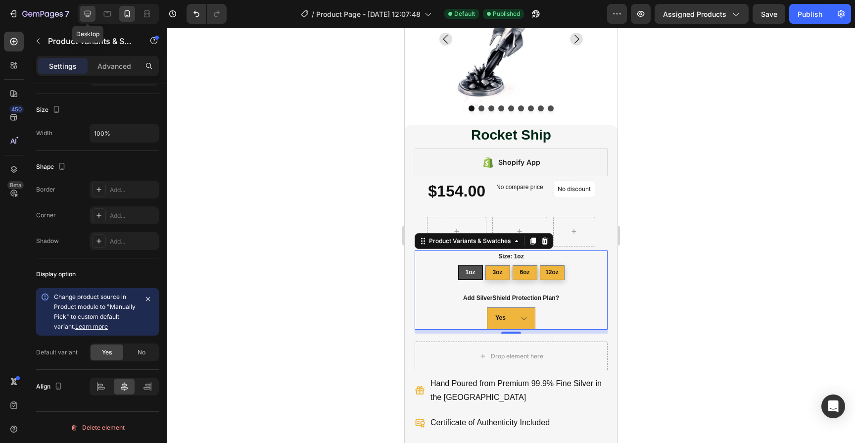
click at [90, 15] on icon at bounding box center [88, 14] width 6 height 6
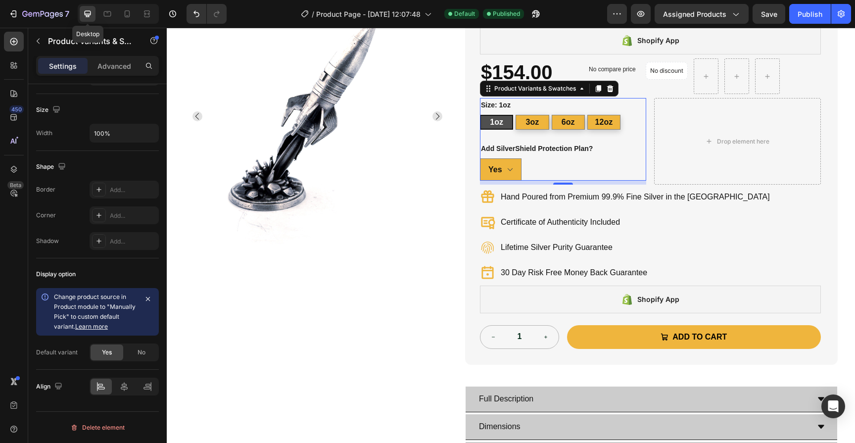
type input "20%"
type input "16"
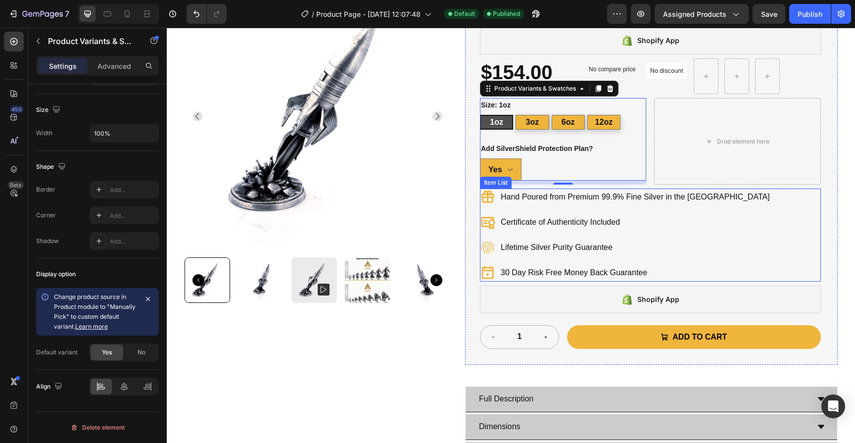
scroll to position [124, 0]
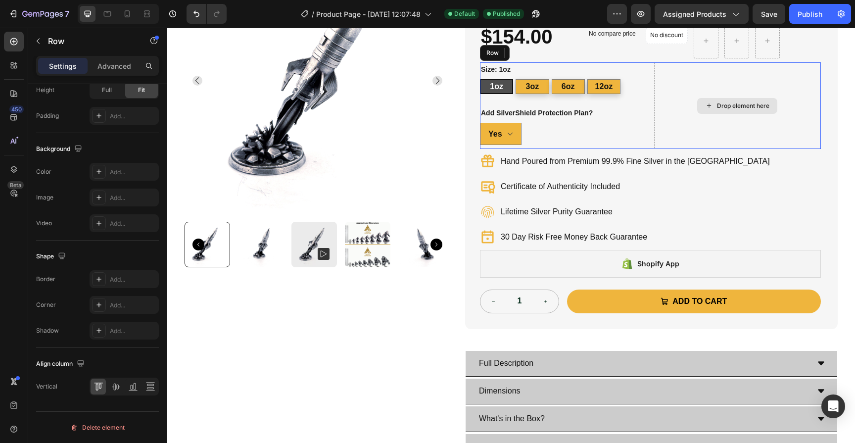
click at [678, 121] on div "Drop element here" at bounding box center [737, 105] width 166 height 87
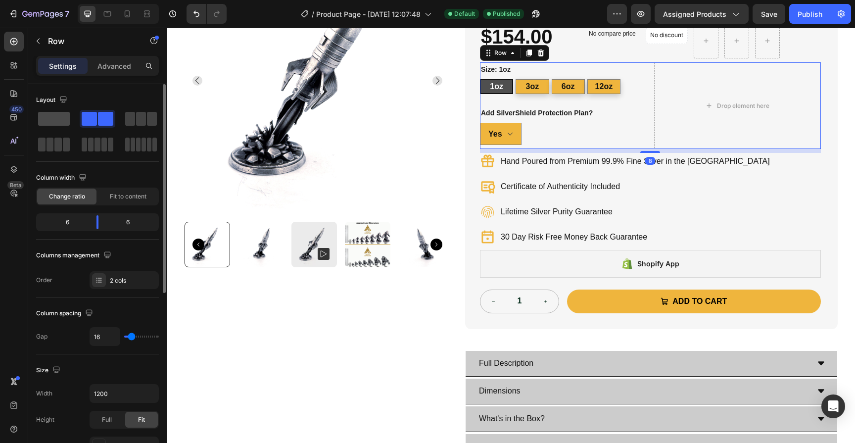
click at [57, 113] on span at bounding box center [54, 119] width 32 height 14
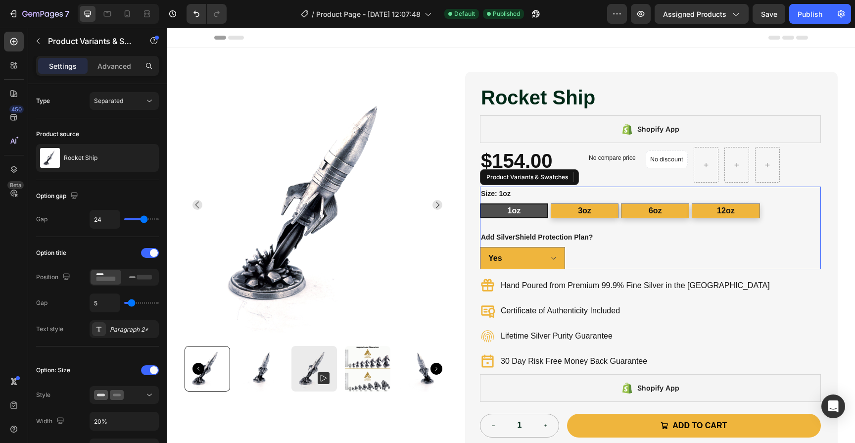
click at [609, 200] on div "Size: 1oz 1oz 1oz 1oz 3oz 3oz 3oz 6oz 6oz 6oz 12oz 12oz 12oz" at bounding box center [650, 203] width 341 height 32
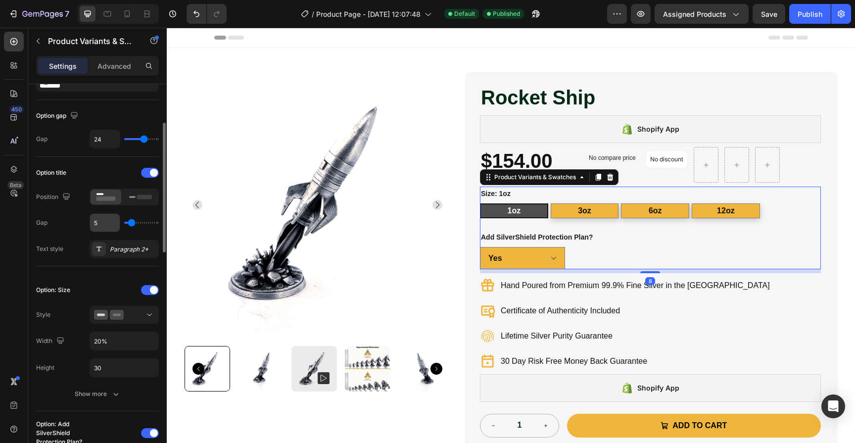
scroll to position [105, 0]
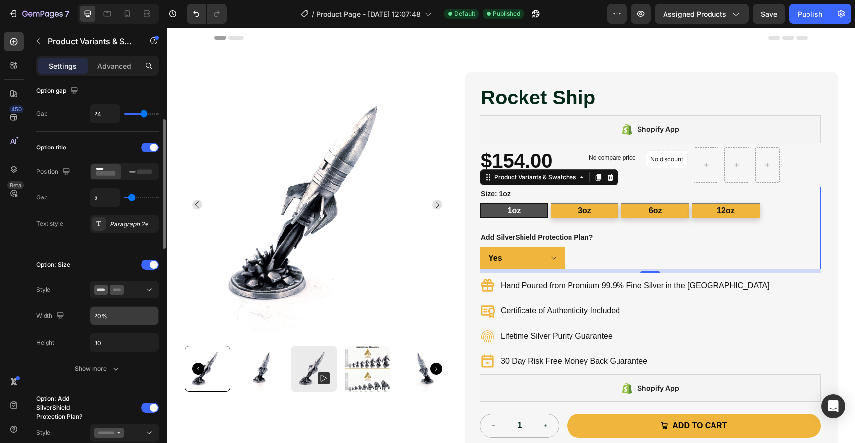
click at [118, 317] on input "20%" at bounding box center [124, 316] width 68 height 18
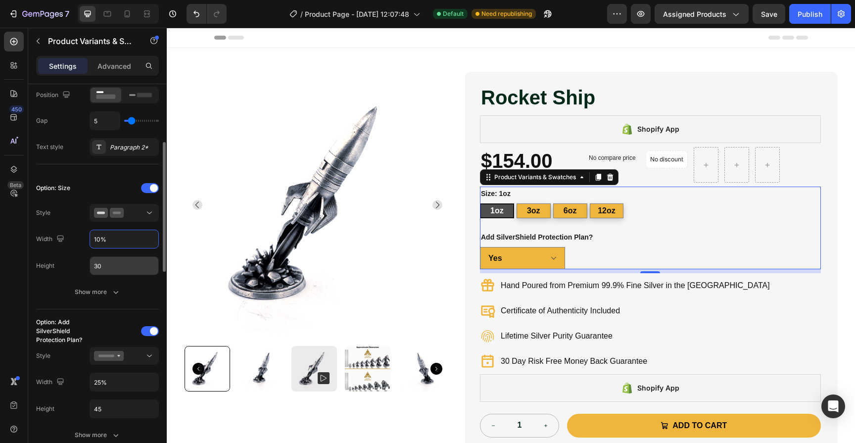
scroll to position [226, 0]
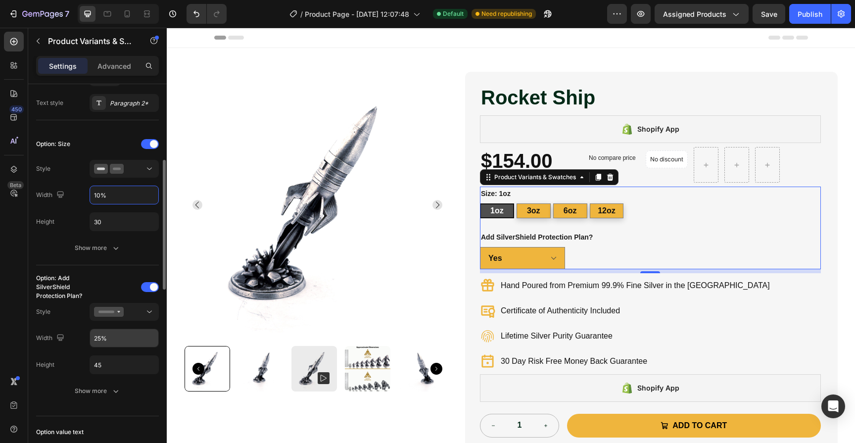
type input "10%"
click at [108, 335] on input "25%" at bounding box center [124, 338] width 68 height 18
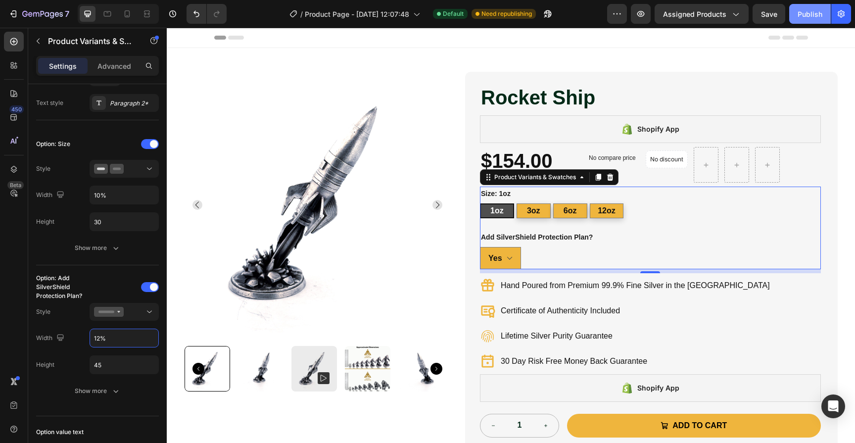
type input "12%"
click at [813, 10] on div "Publish" at bounding box center [810, 14] width 25 height 10
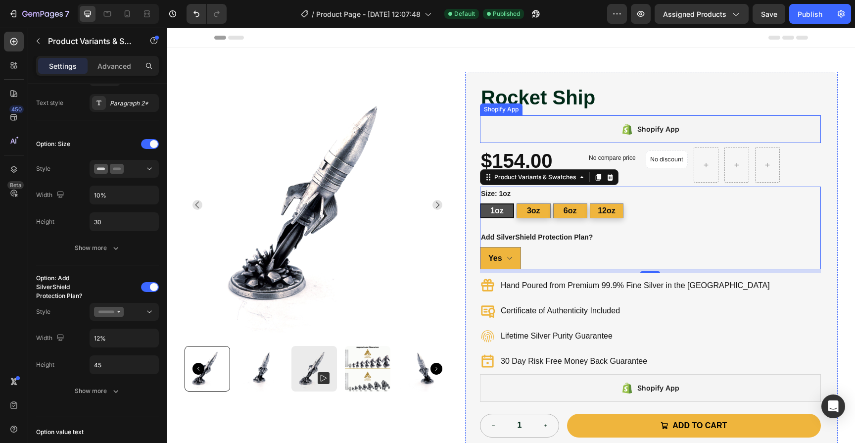
click at [653, 131] on div "Shopify App" at bounding box center [658, 129] width 42 height 12
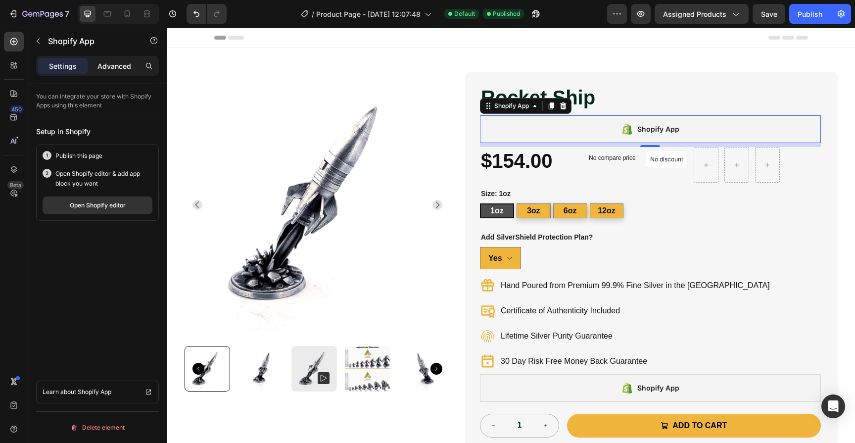
click at [112, 69] on p "Advanced" at bounding box center [114, 66] width 34 height 10
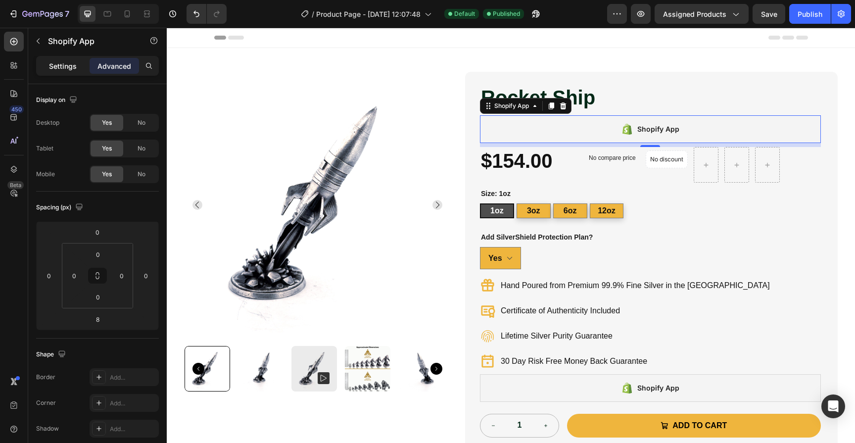
click at [61, 69] on p "Settings" at bounding box center [63, 66] width 28 height 10
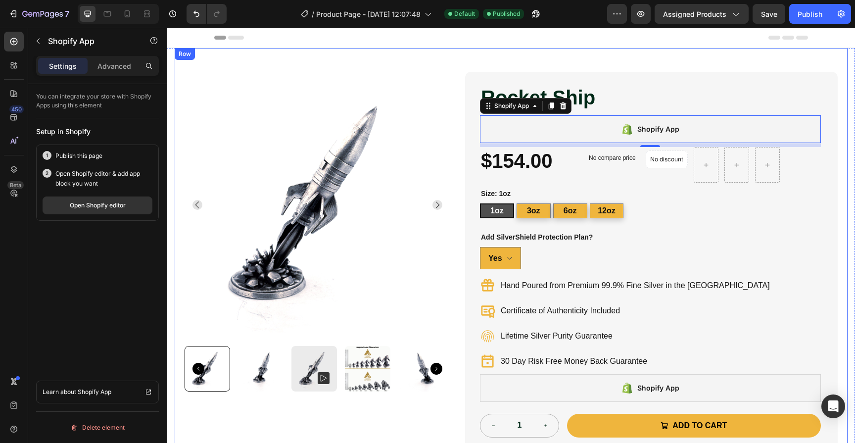
click at [843, 272] on div "Product Images Rocket Ship Product Title Shopify App Shopify App 8 $154.00 Prod…" at bounding box center [511, 321] width 673 height 546
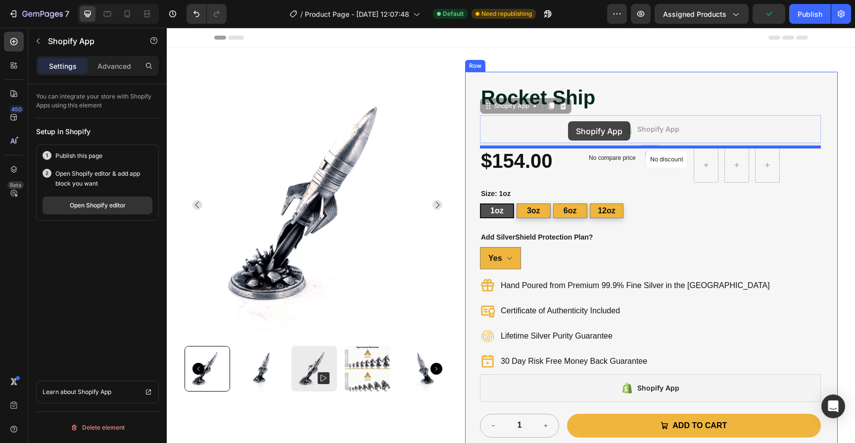
drag, startPoint x: 568, startPoint y: 132, endPoint x: 568, endPoint y: 121, distance: 10.9
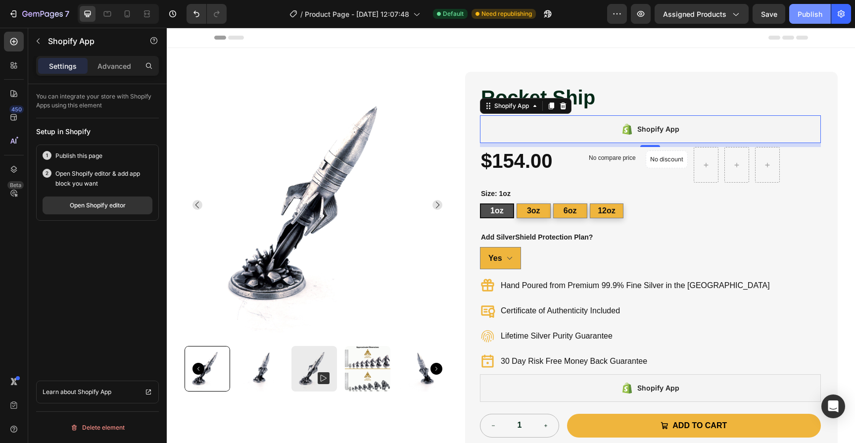
click at [818, 18] on div "Publish" at bounding box center [810, 14] width 25 height 10
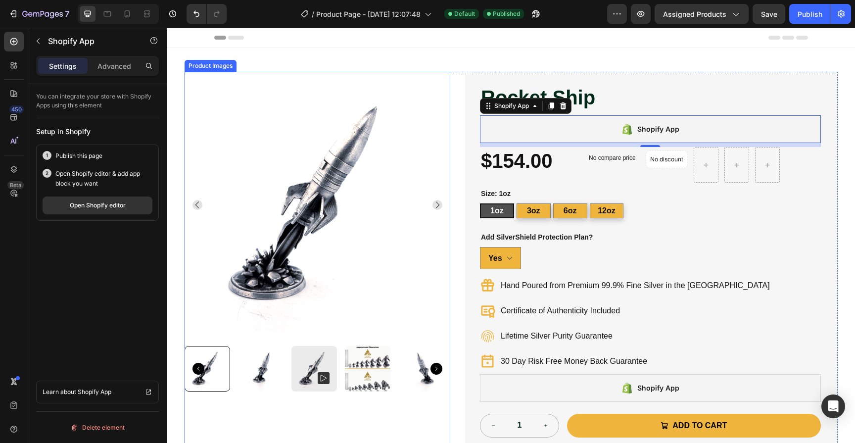
click at [283, 212] on img at bounding box center [318, 205] width 266 height 266
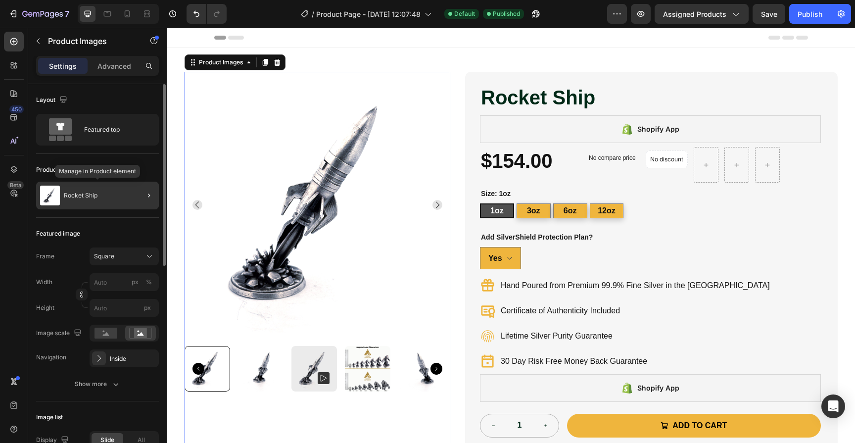
click at [115, 195] on div "Rocket Ship" at bounding box center [97, 196] width 123 height 28
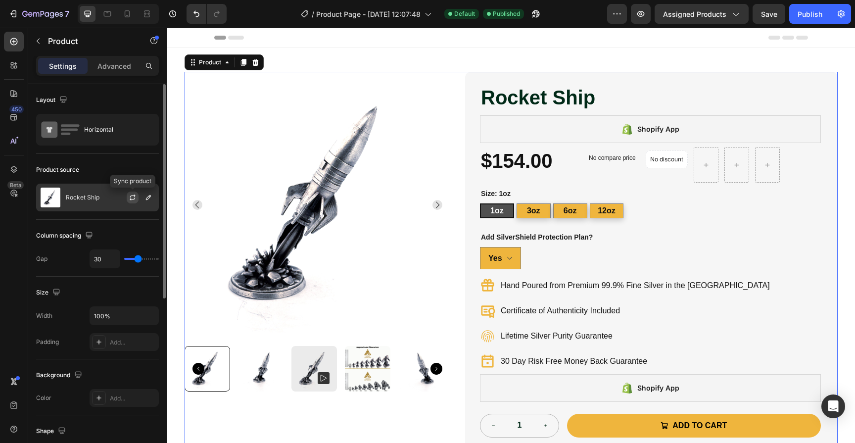
click at [134, 197] on icon "button" at bounding box center [133, 197] width 8 height 8
click at [126, 13] on icon at bounding box center [127, 14] width 10 height 10
type input "0"
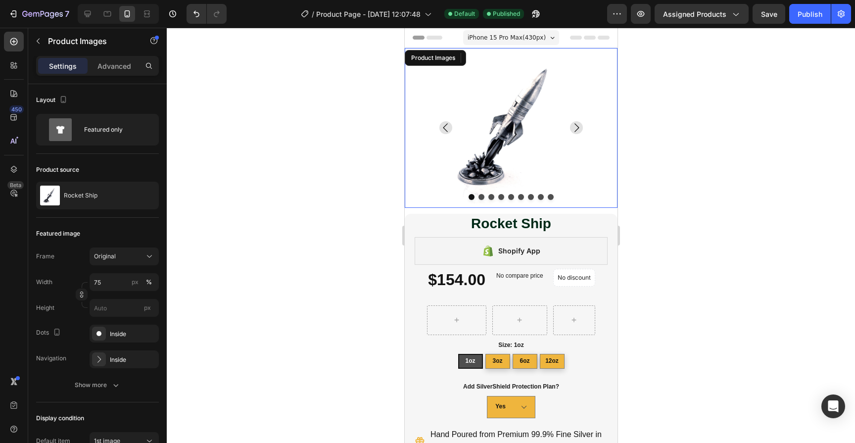
click at [495, 150] on img at bounding box center [511, 128] width 160 height 160
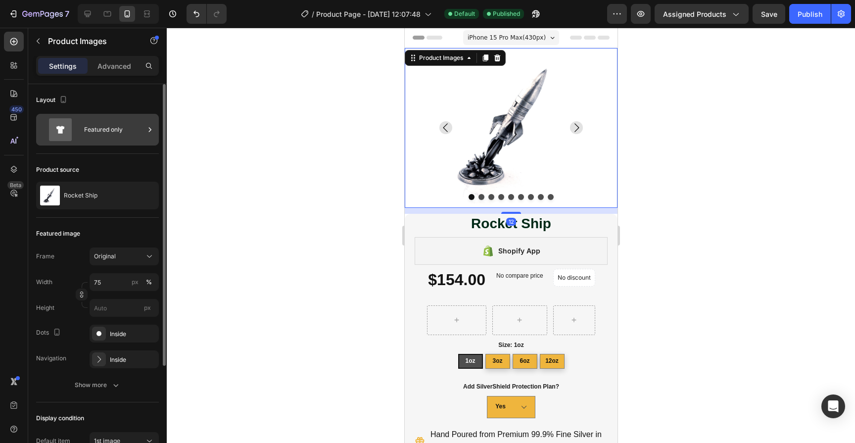
click at [121, 123] on div "Featured only" at bounding box center [114, 129] width 60 height 23
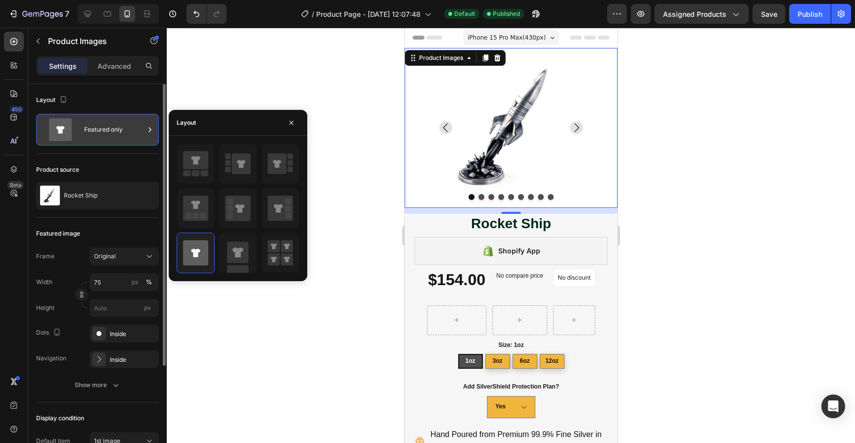
click at [121, 123] on div "Featured only" at bounding box center [114, 129] width 60 height 23
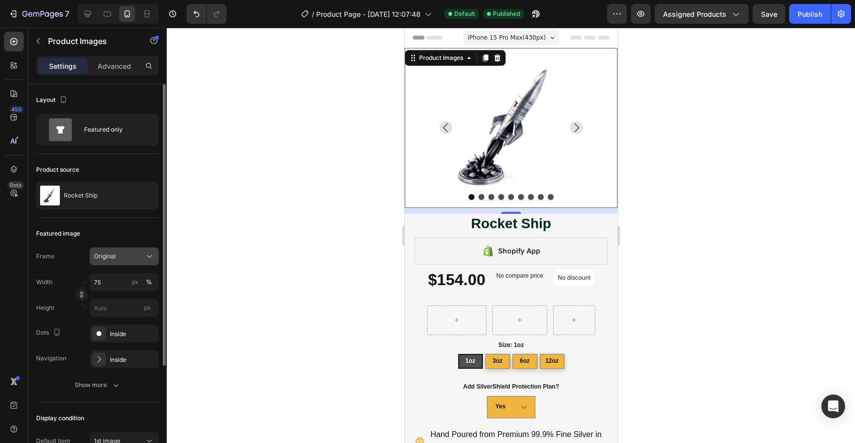
click at [123, 260] on div "Original" at bounding box center [118, 256] width 48 height 9
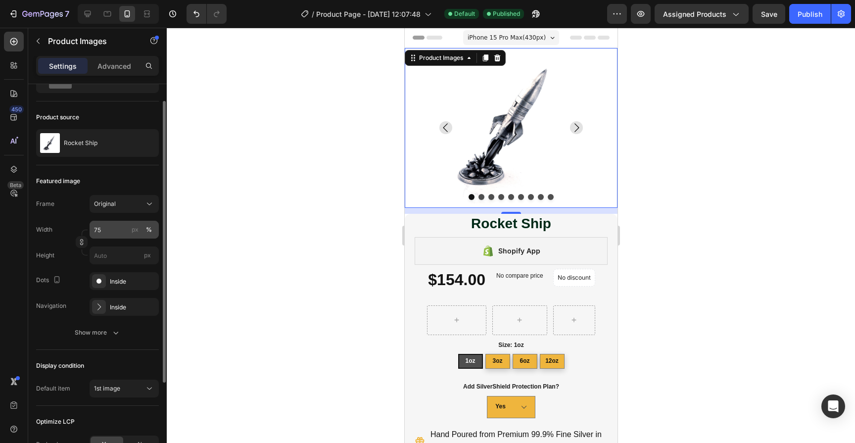
scroll to position [60, 0]
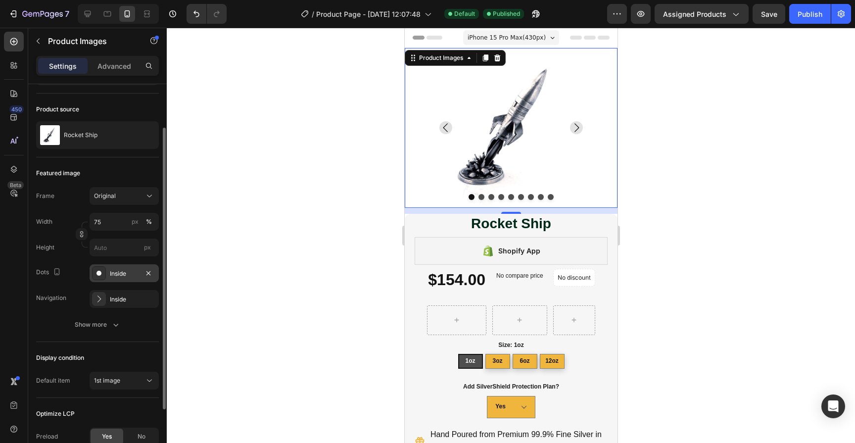
click at [125, 273] on div "Inside" at bounding box center [124, 273] width 29 height 9
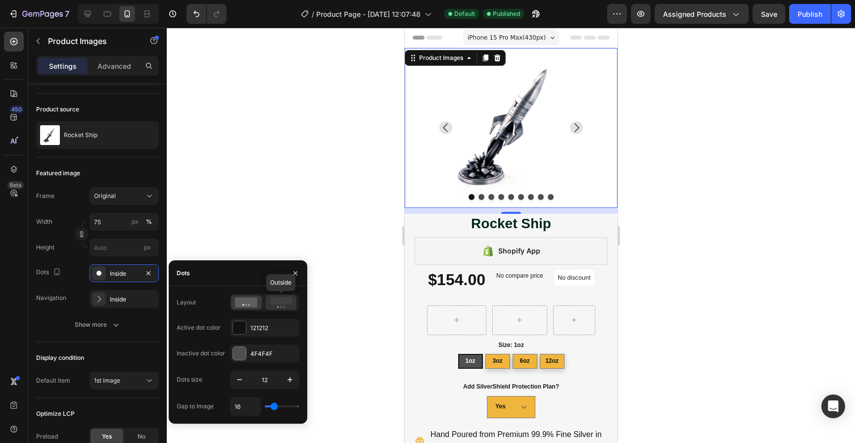
click at [279, 307] on icon at bounding box center [281, 302] width 23 height 11
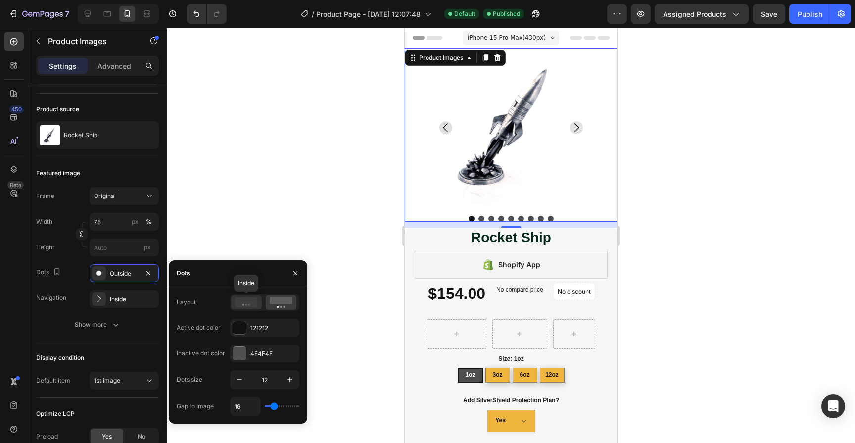
click at [250, 304] on icon at bounding box center [246, 302] width 23 height 10
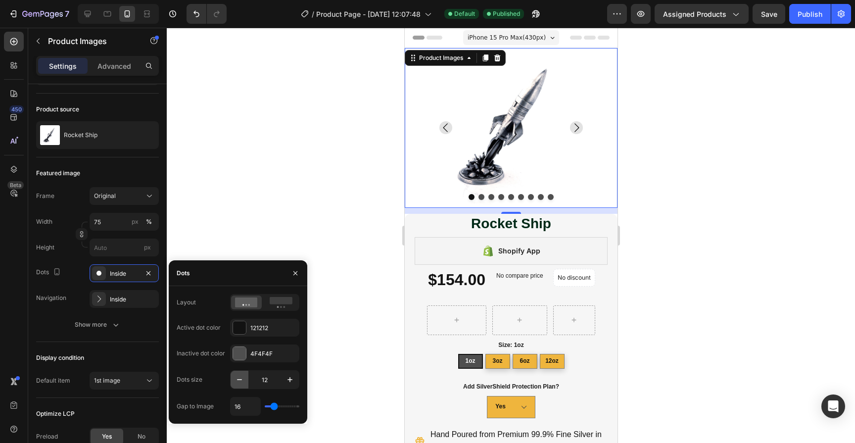
click at [238, 379] on icon "button" at bounding box center [240, 380] width 10 height 10
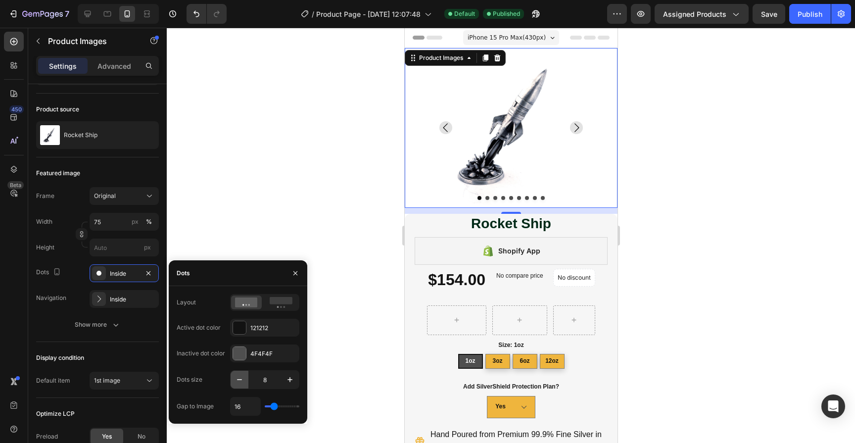
type input "7"
click at [270, 407] on input "range" at bounding box center [282, 406] width 35 height 2
click at [245, 408] on input "16" at bounding box center [246, 406] width 30 height 18
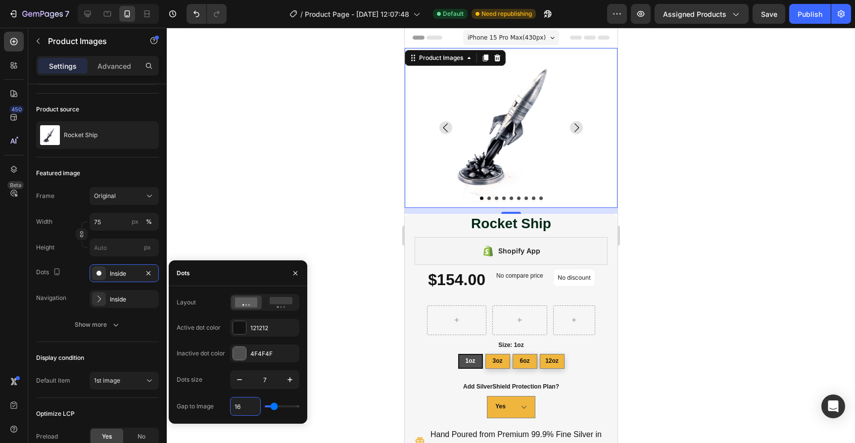
type input "1"
type input "10"
type input "1"
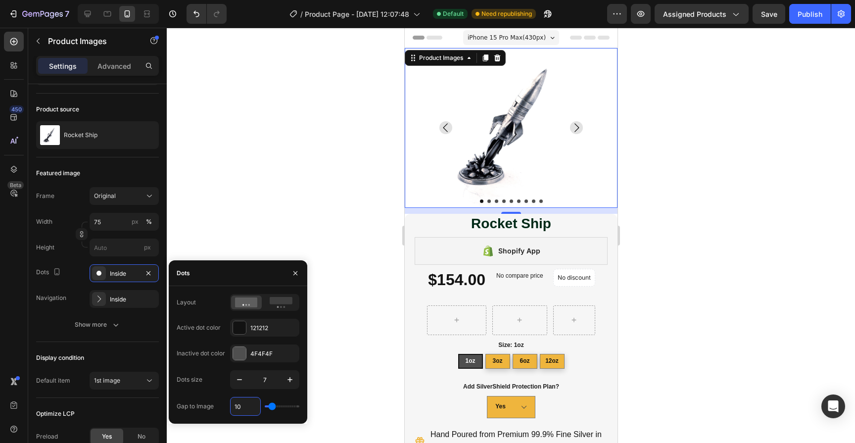
type input "1"
type input "0"
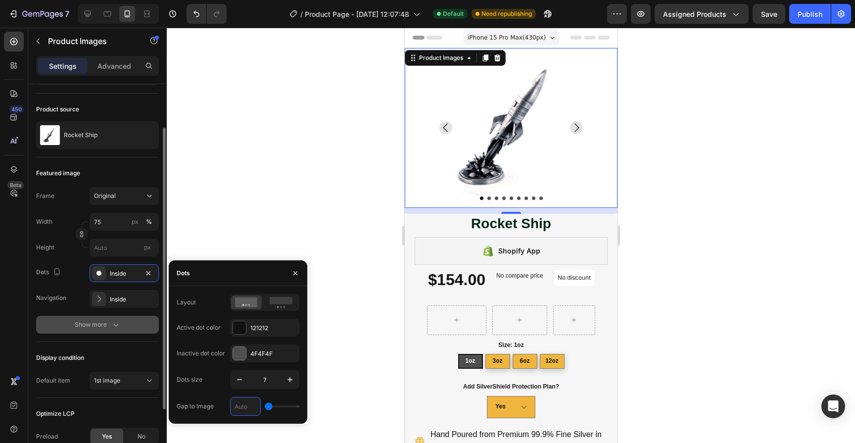
click at [54, 322] on button "Show more" at bounding box center [97, 325] width 123 height 18
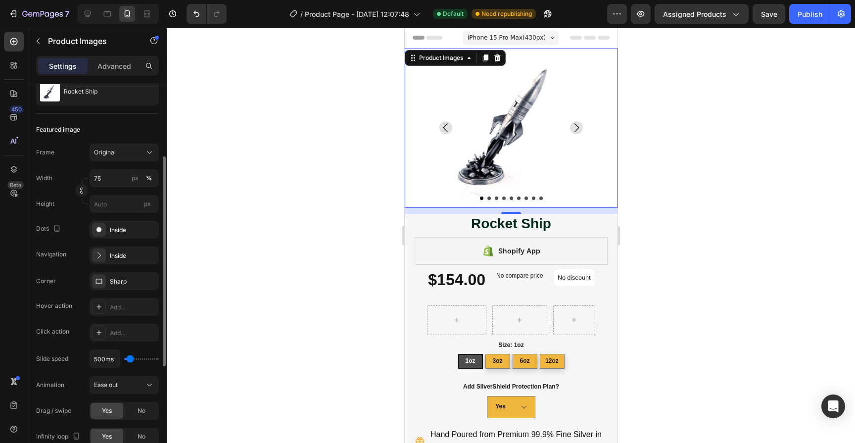
scroll to position [115, 0]
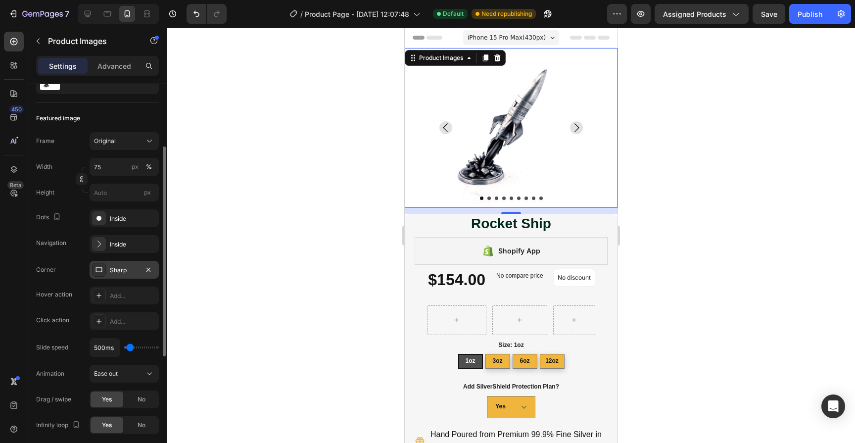
click at [116, 272] on div "Sharp" at bounding box center [124, 270] width 29 height 9
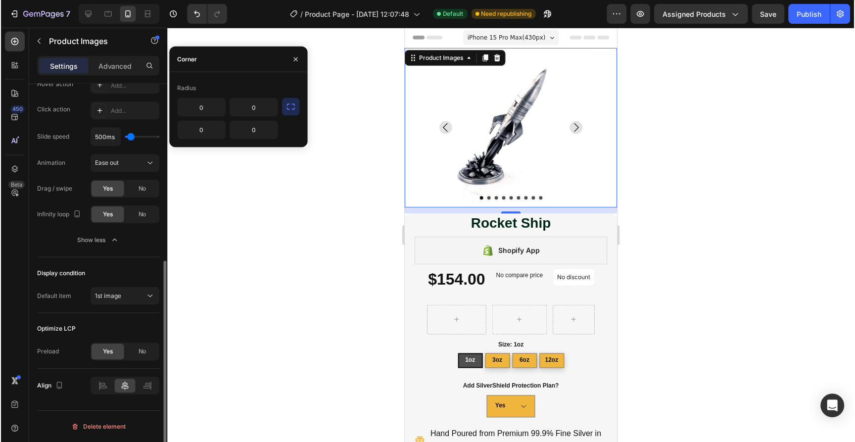
scroll to position [0, 0]
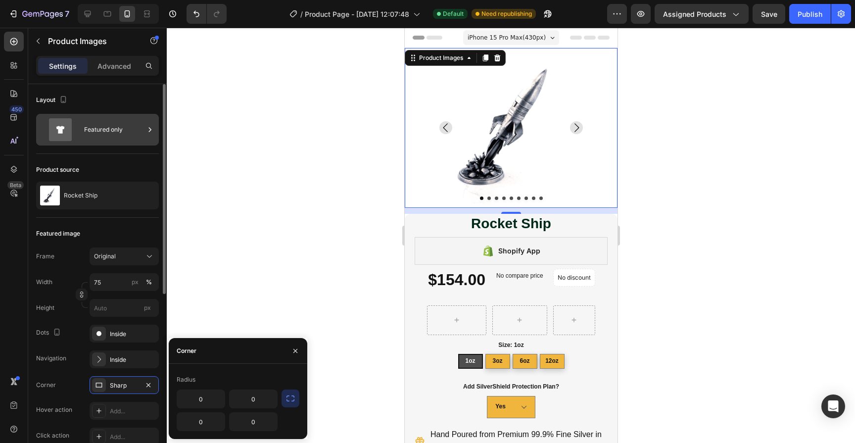
click at [119, 127] on div "Featured only" at bounding box center [114, 129] width 60 height 23
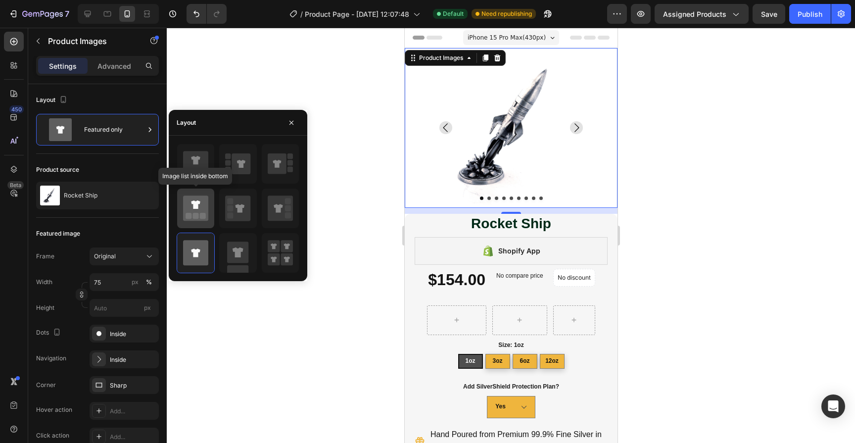
click at [194, 206] on icon at bounding box center [195, 204] width 9 height 8
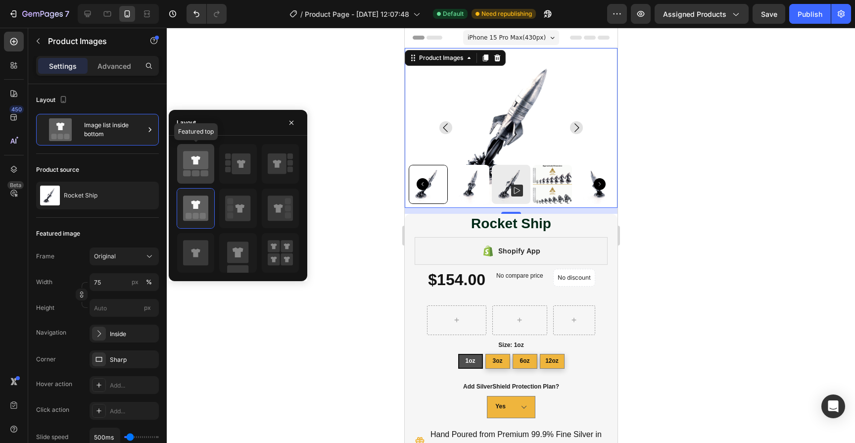
click at [204, 174] on rect at bounding box center [205, 173] width 8 height 6
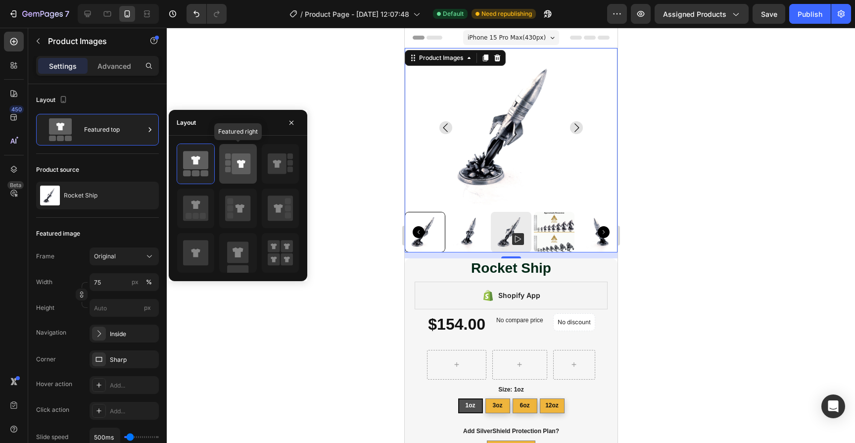
click at [237, 165] on icon at bounding box center [241, 163] width 19 height 21
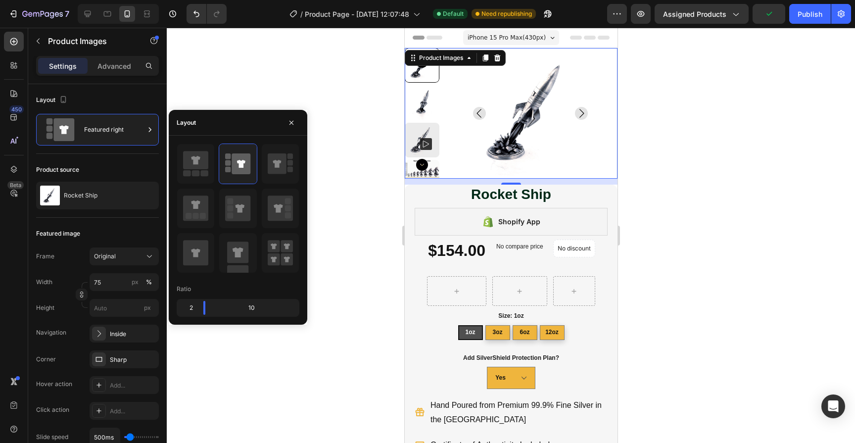
click at [424, 144] on rect at bounding box center [426, 144] width 12 height 12
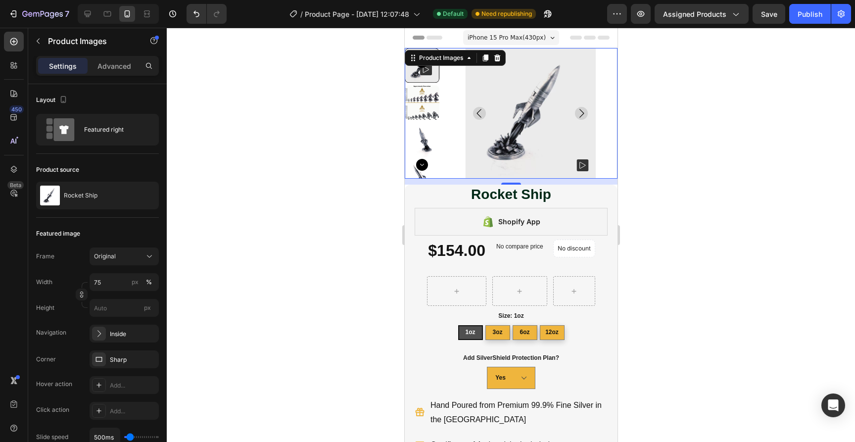
click at [530, 136] on img at bounding box center [530, 113] width 131 height 131
click at [110, 136] on div "Featured right" at bounding box center [114, 129] width 60 height 23
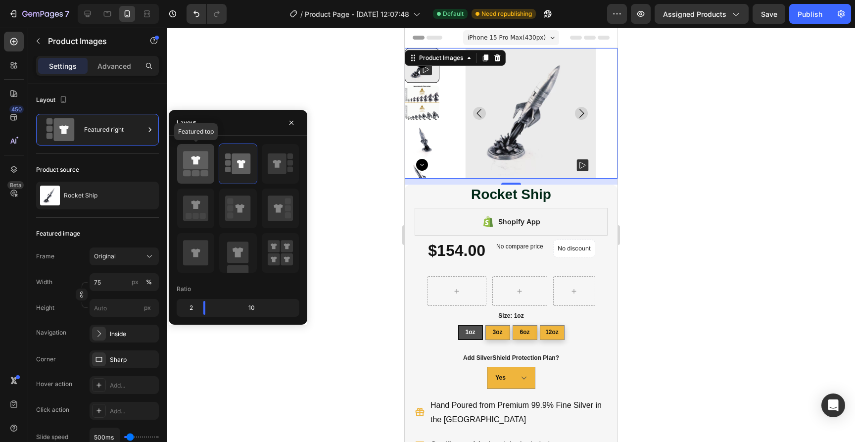
click at [196, 174] on rect at bounding box center [196, 173] width 8 height 6
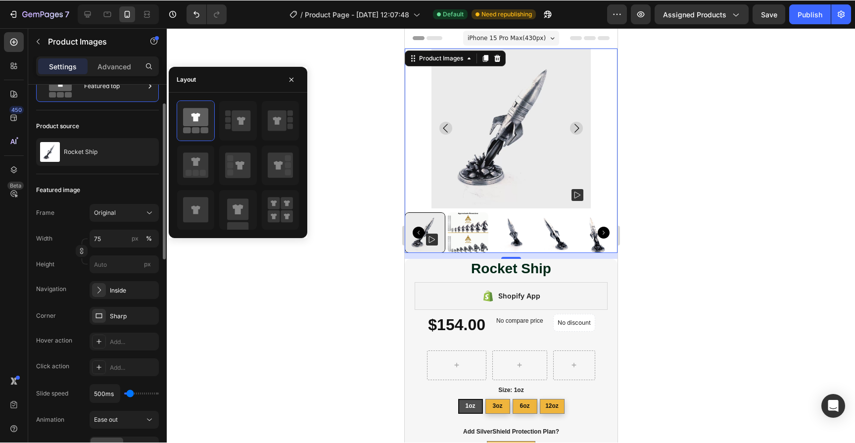
scroll to position [53, 0]
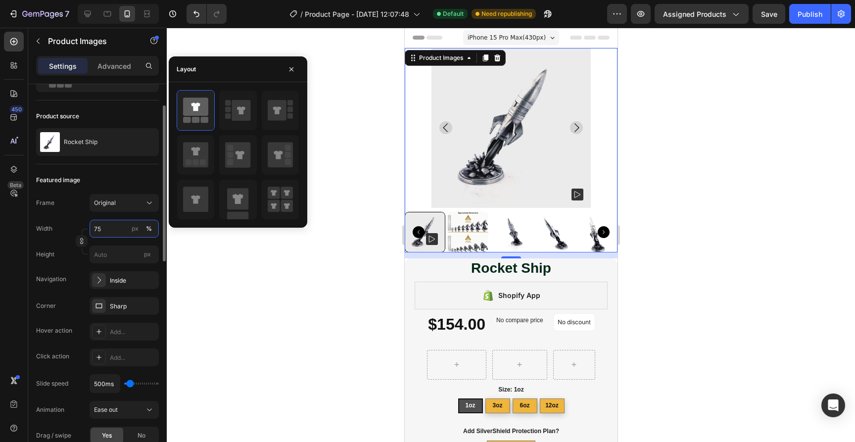
click at [112, 230] on input "75" at bounding box center [124, 229] width 69 height 18
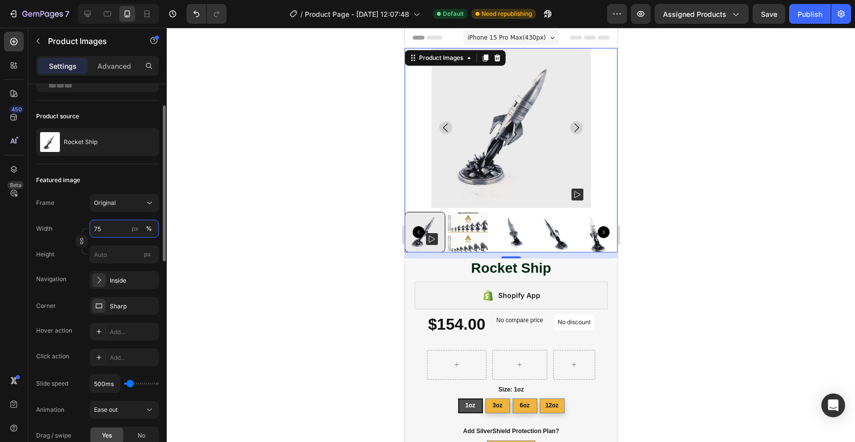
click at [112, 230] on input "75" at bounding box center [124, 229] width 69 height 18
click at [107, 251] on p "Full 100%" at bounding box center [122, 252] width 57 height 9
type input "100"
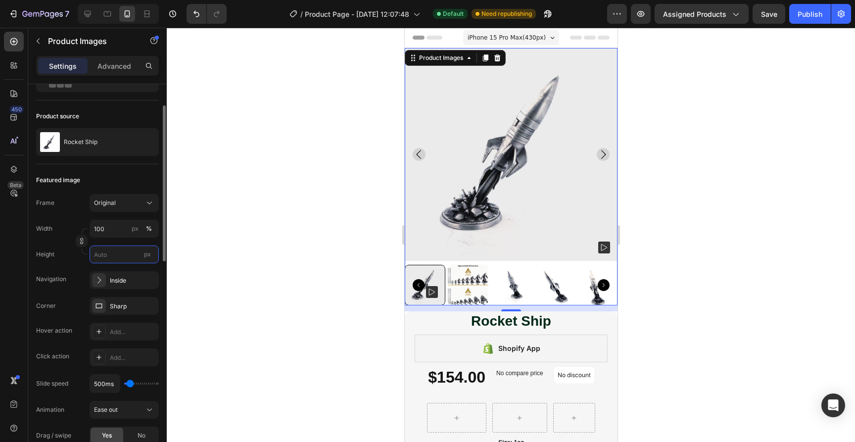
click at [109, 259] on input "px" at bounding box center [124, 254] width 69 height 18
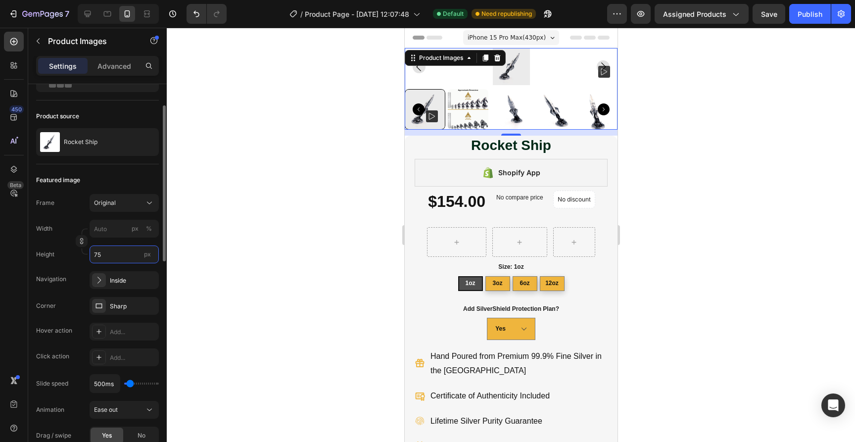
type input "75 %"
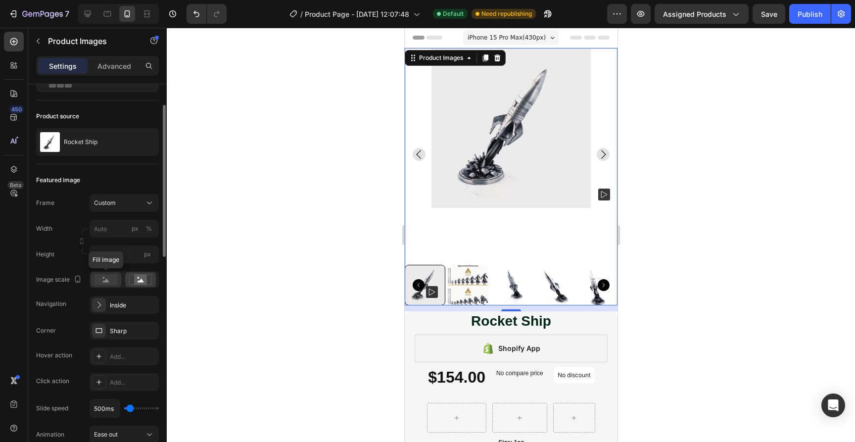
click at [111, 282] on rect at bounding box center [106, 279] width 23 height 11
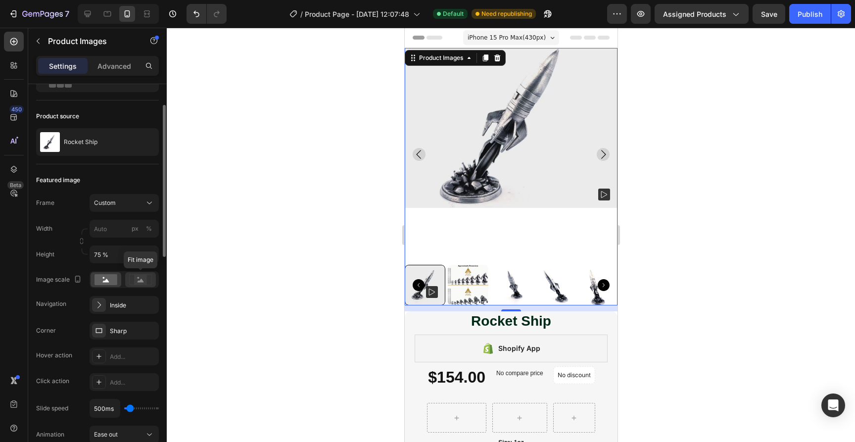
click at [144, 279] on rect at bounding box center [140, 280] width 13 height 10
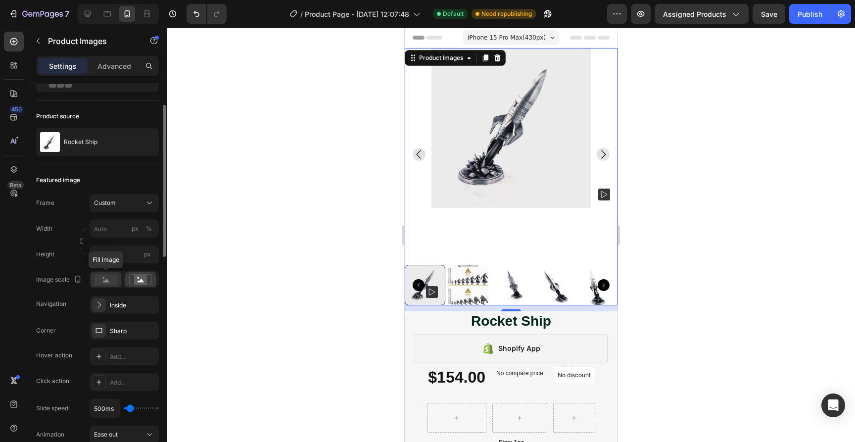
click at [101, 280] on rect at bounding box center [106, 279] width 23 height 11
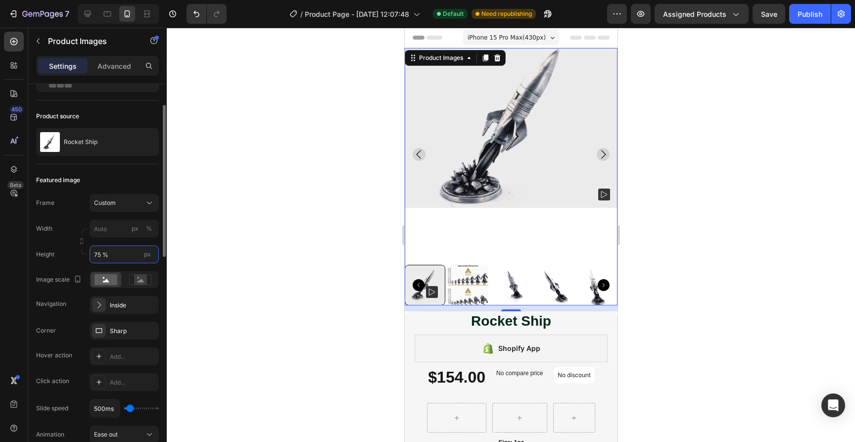
click at [109, 257] on input "75 %" at bounding box center [124, 254] width 69 height 18
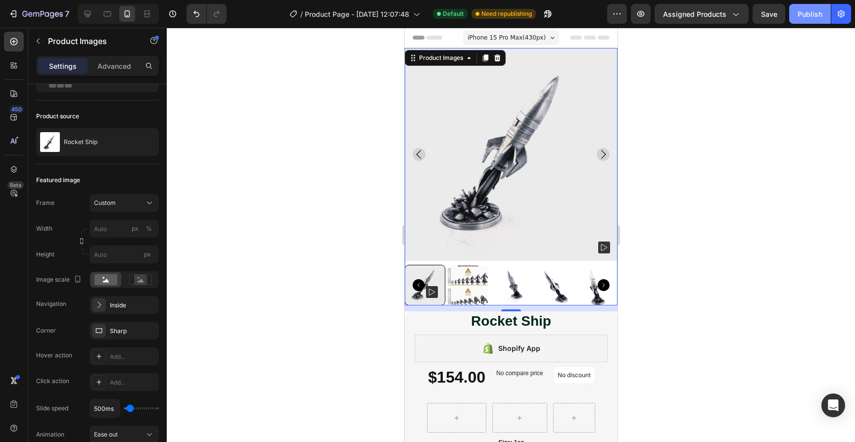
click at [816, 19] on button "Publish" at bounding box center [810, 14] width 42 height 20
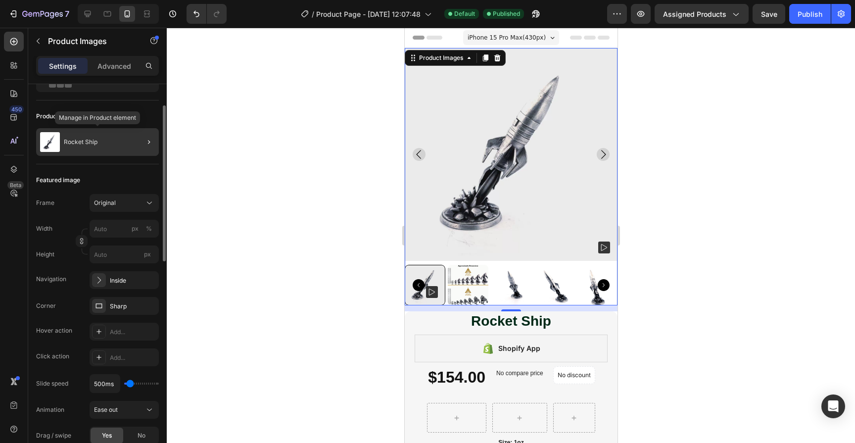
click at [105, 145] on div "Rocket Ship" at bounding box center [97, 142] width 123 height 28
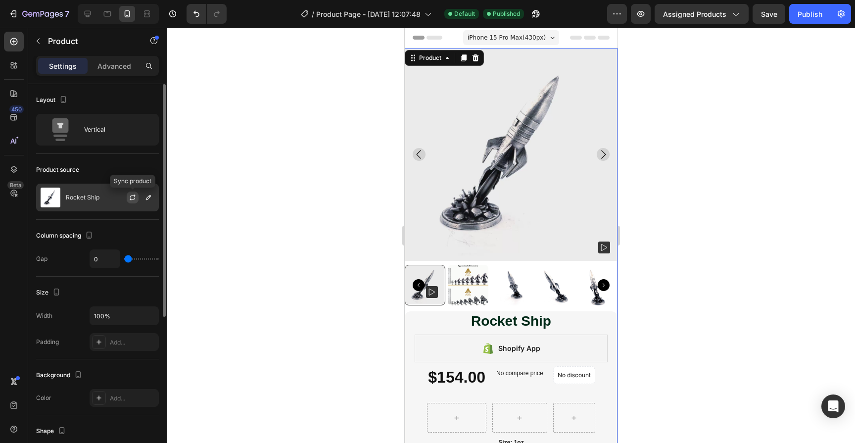
click at [133, 198] on icon "button" at bounding box center [133, 197] width 8 height 8
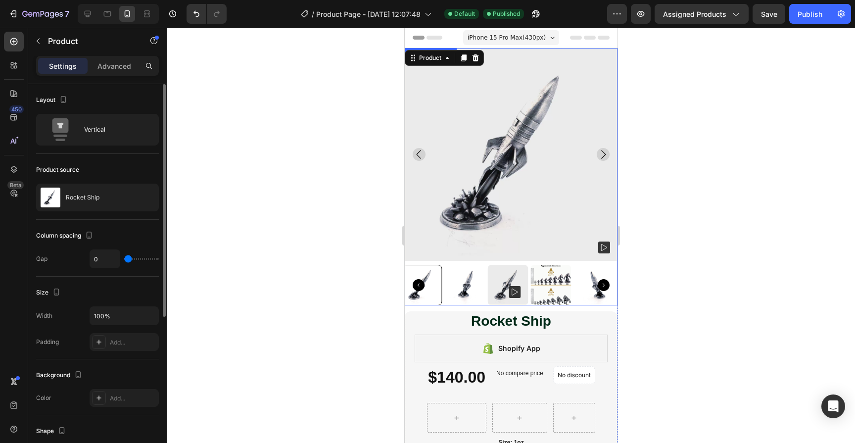
scroll to position [91, 0]
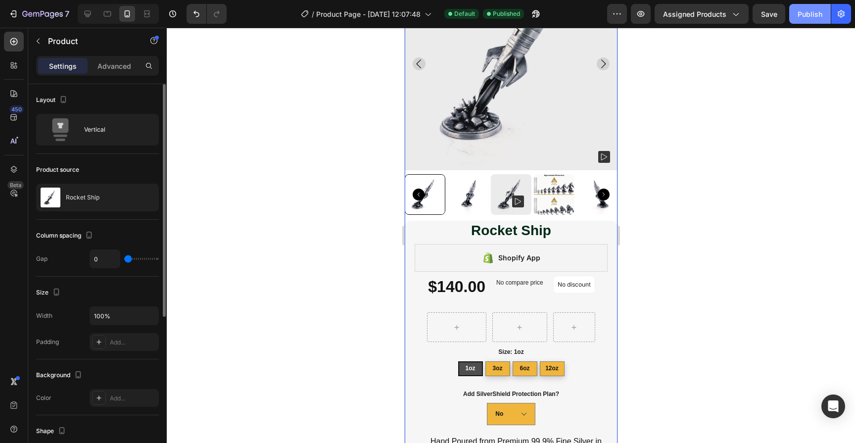
click at [804, 15] on div "Publish" at bounding box center [810, 14] width 25 height 10
